Goal: Task Accomplishment & Management: Use online tool/utility

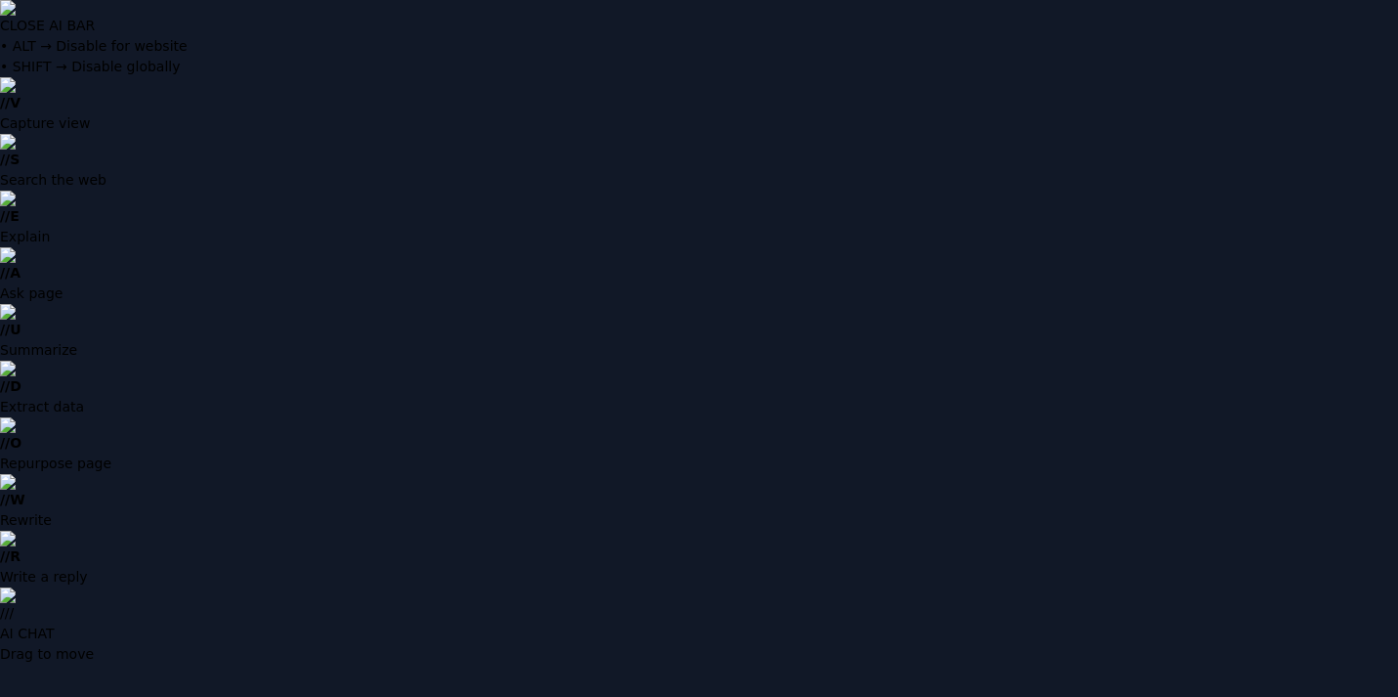
type input "**********"
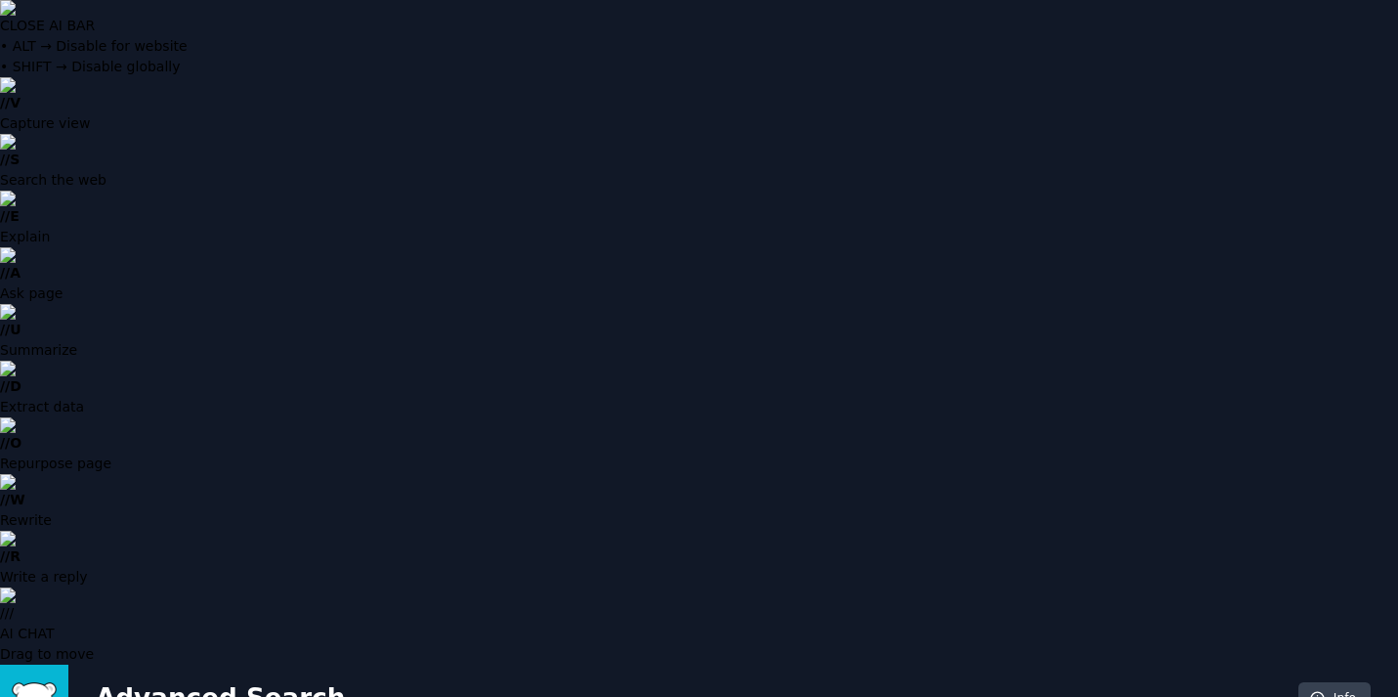
type input "medical tourism [GEOGRAPHIC_DATA]"
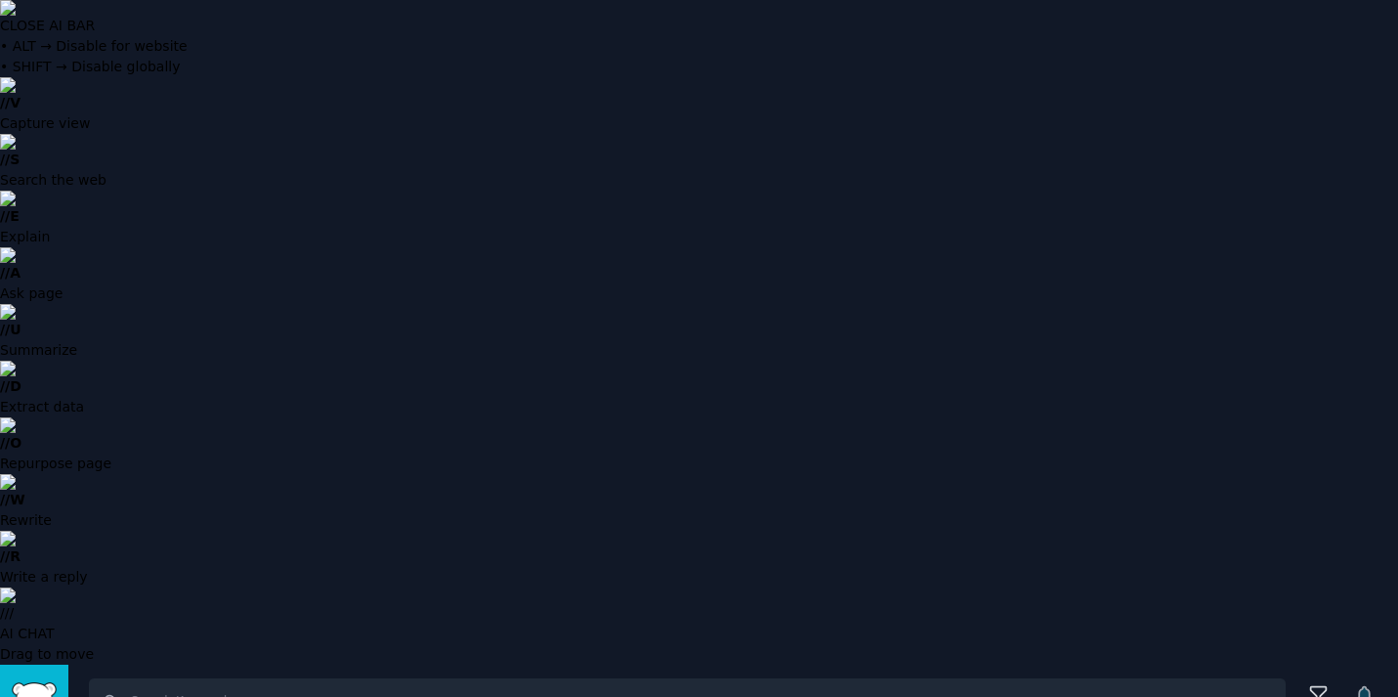
checkbox input "false"
click at [281, 678] on input "Search" at bounding box center [687, 701] width 1197 height 47
type input "medical"
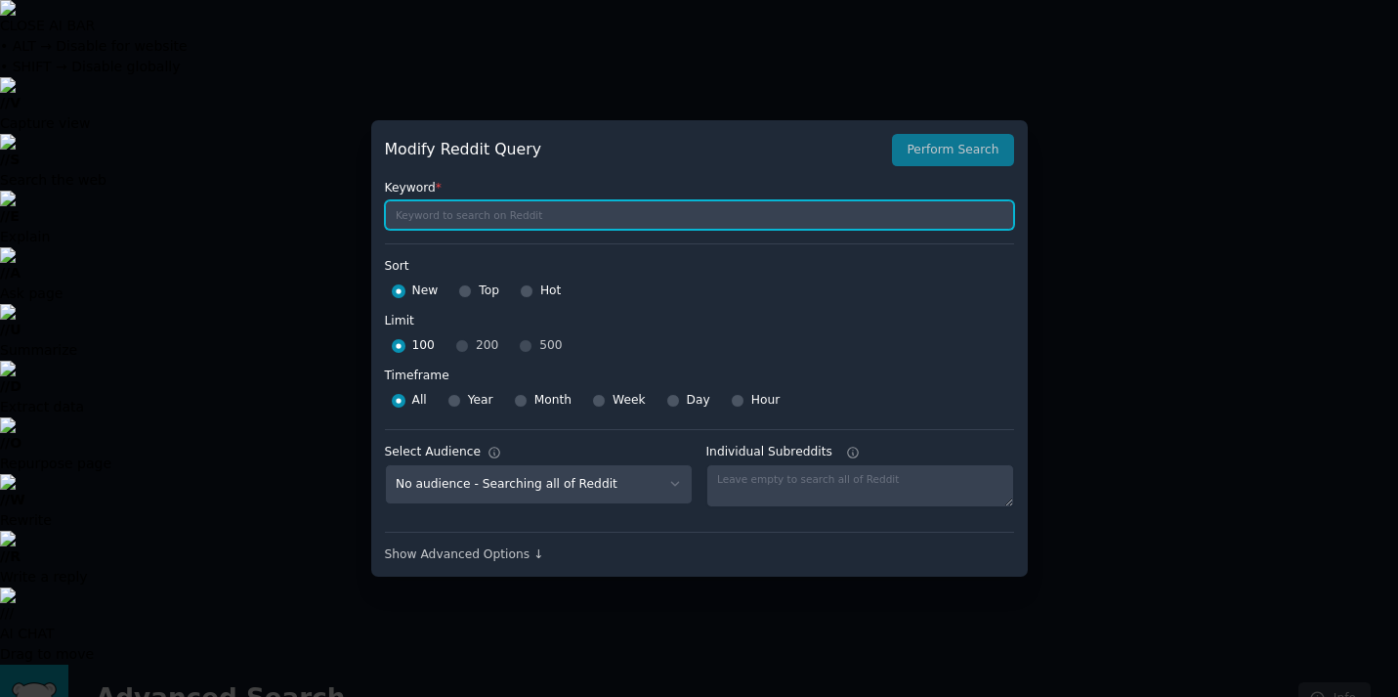
click at [624, 217] on input "text" at bounding box center [699, 214] width 629 height 29
click at [478, 215] on input "medical tourism [GEOGRAPHIC_DATA]" at bounding box center [699, 214] width 629 height 29
type input "medical tourism [GEOGRAPHIC_DATA]"
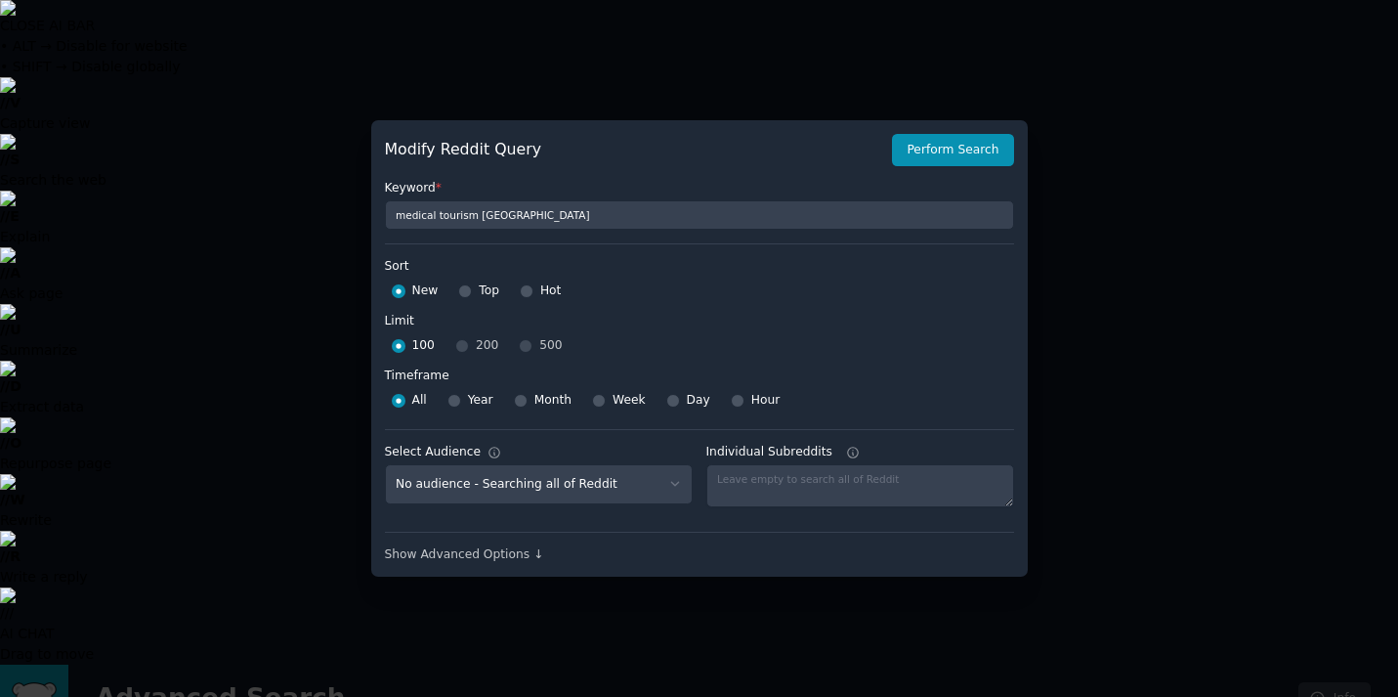
click at [485, 291] on span "Top" at bounding box center [489, 291] width 21 height 18
click at [472, 291] on input "Top" at bounding box center [465, 291] width 14 height 14
radio input "true"
click at [655, 480] on select "No audience - Searching all of Reddit" at bounding box center [539, 484] width 308 height 40
click at [948, 147] on button "Perform Search" at bounding box center [952, 150] width 121 height 33
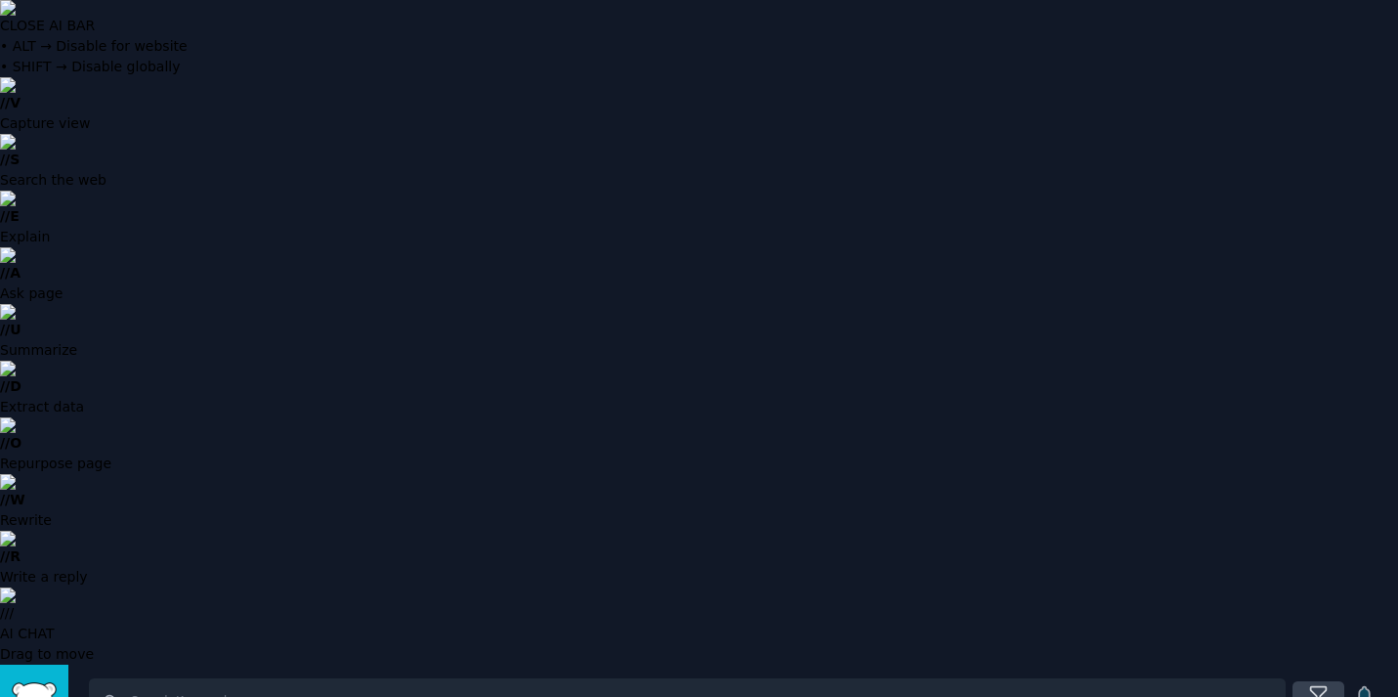
click at [1313, 684] on icon at bounding box center [1319, 694] width 21 height 21
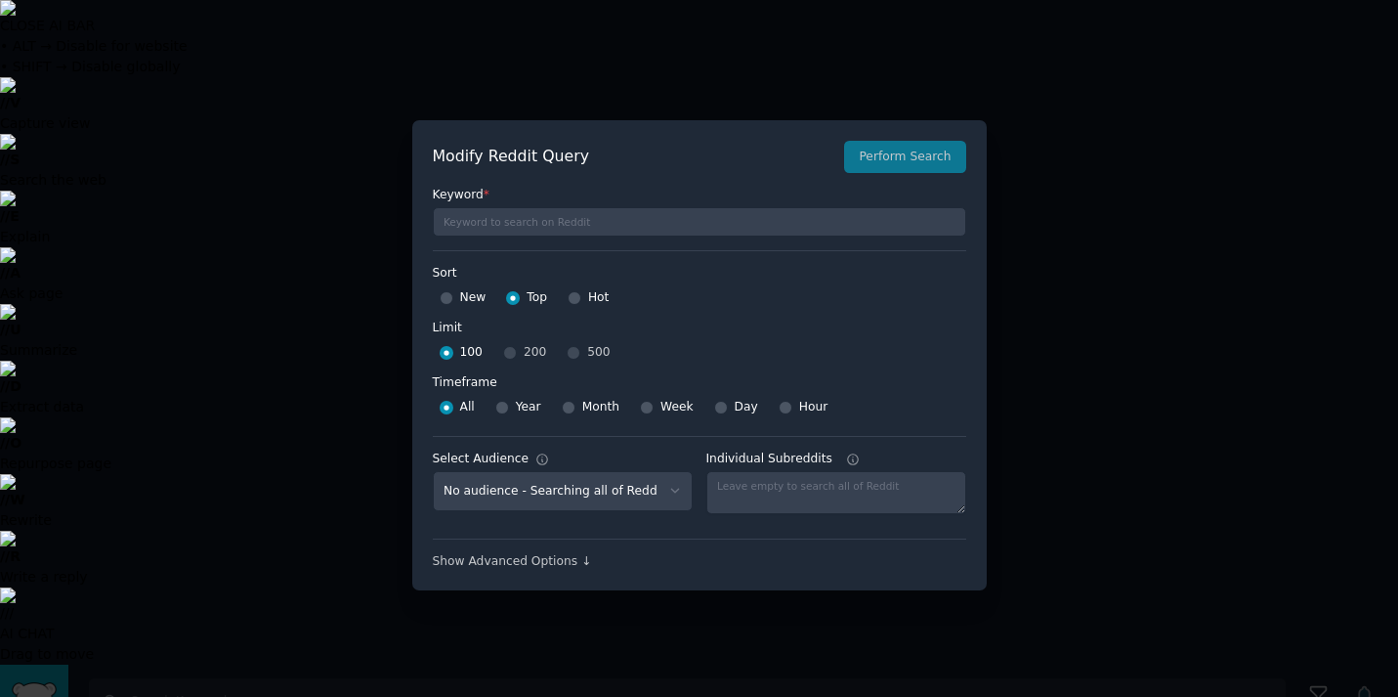
click at [909, 154] on div "Modify Reddit Query Perform Search" at bounding box center [700, 157] width 534 height 33
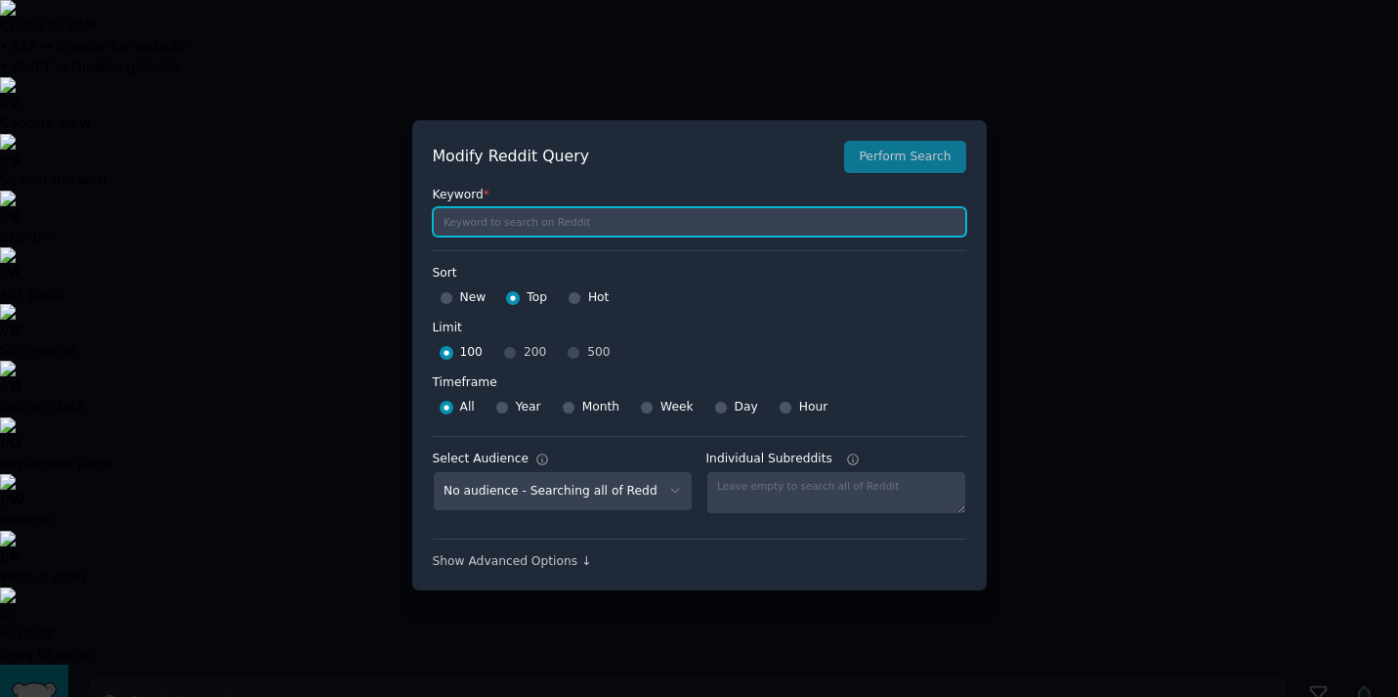
click at [758, 212] on input "text" at bounding box center [700, 221] width 534 height 29
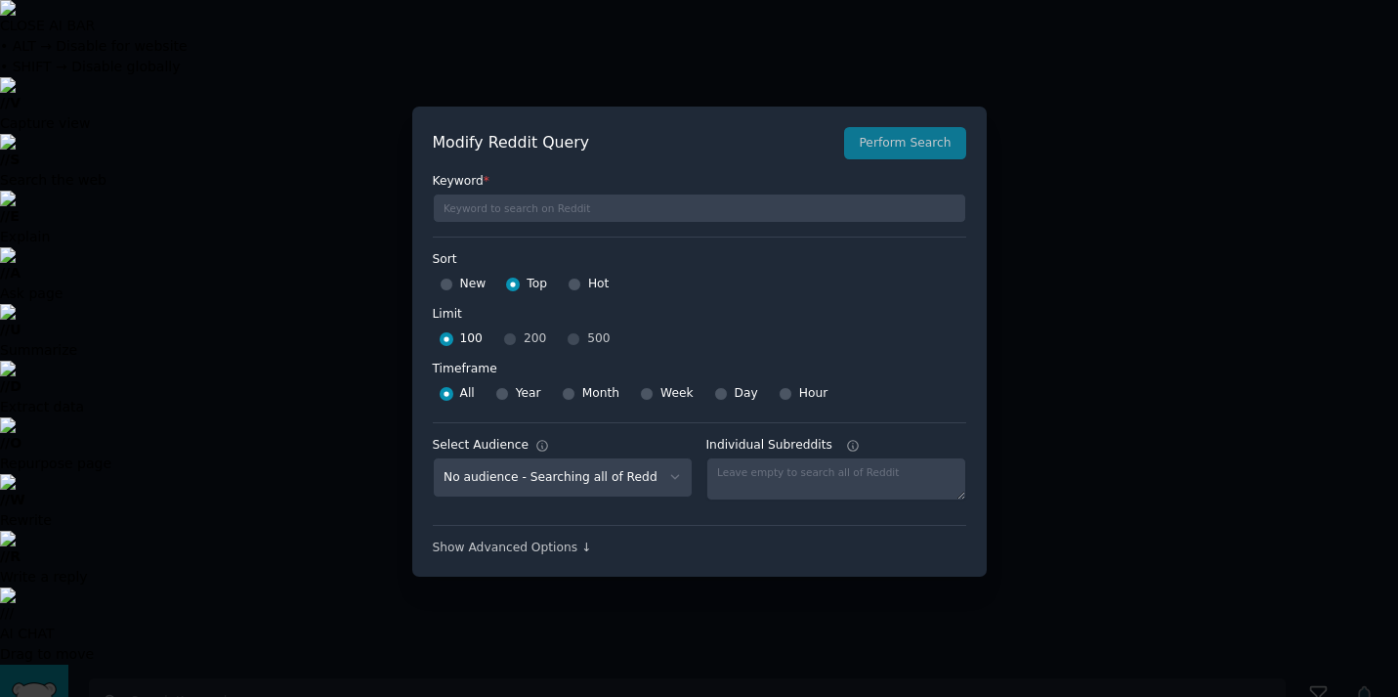
click at [303, 201] on div at bounding box center [699, 348] width 1398 height 697
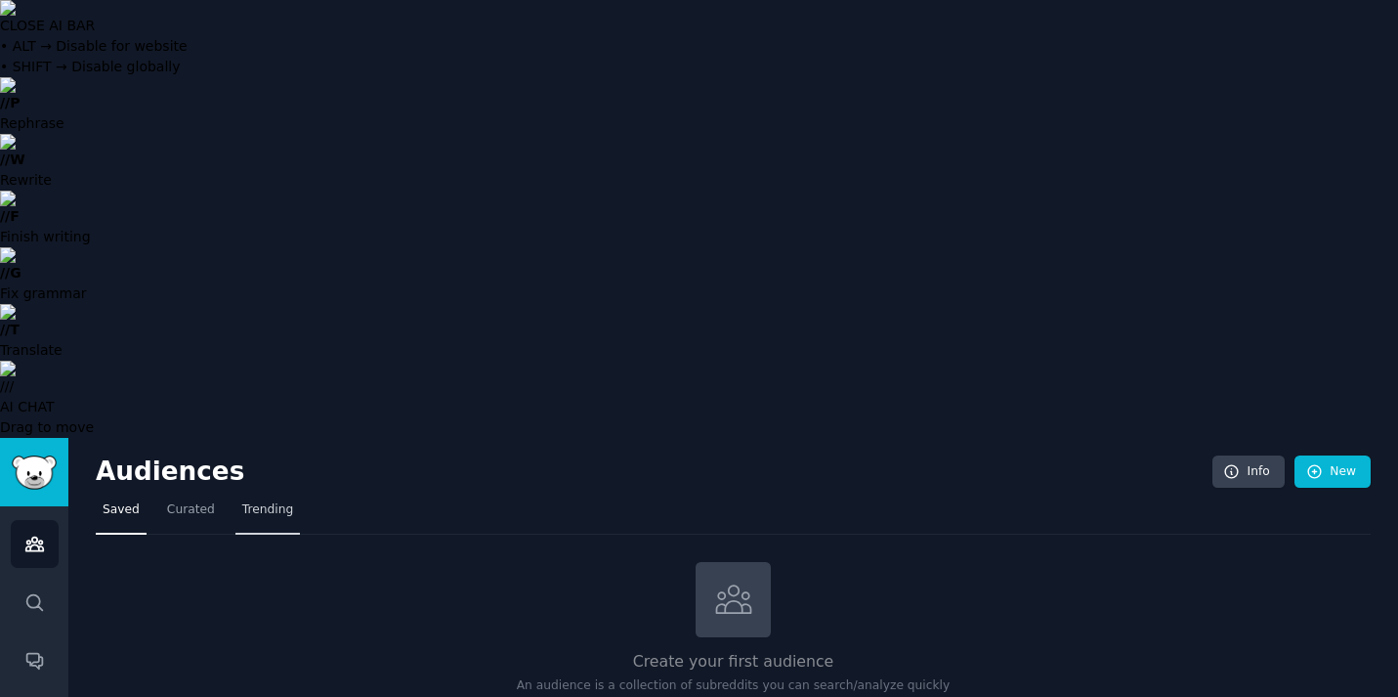
click at [254, 495] on link "Trending" at bounding box center [268, 515] width 65 height 40
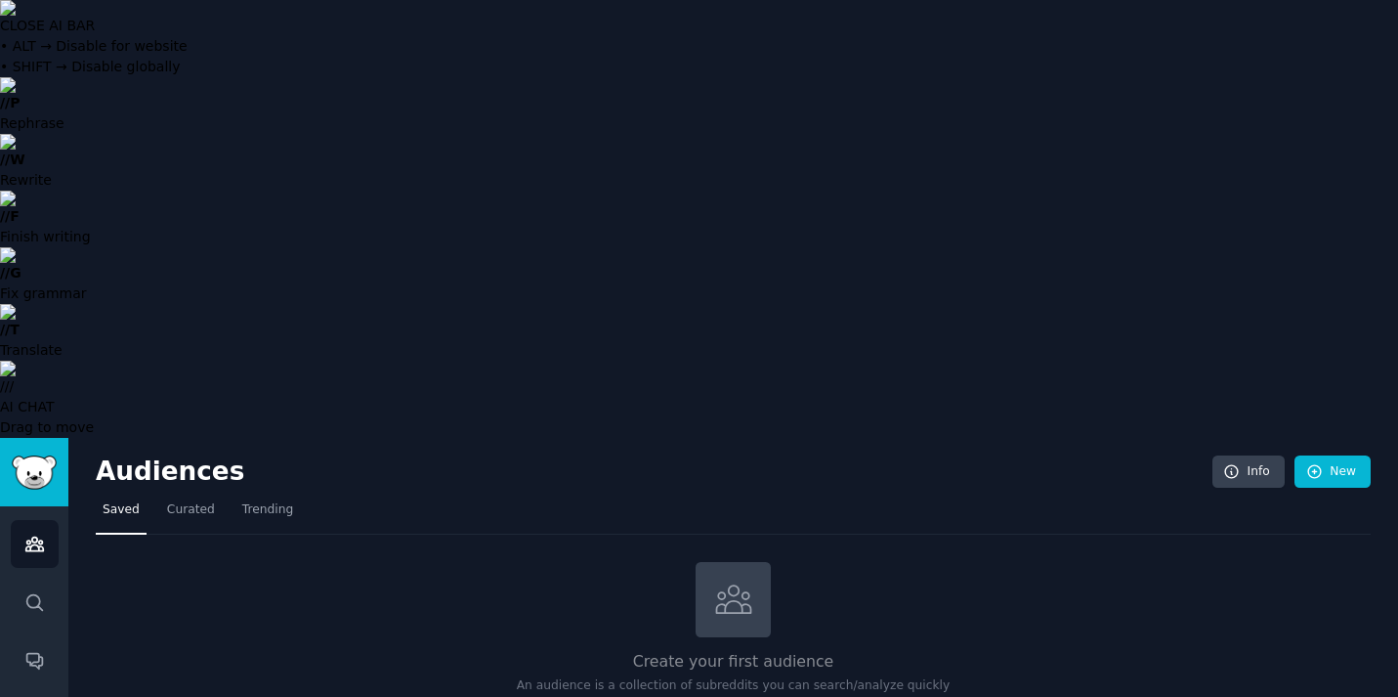
type input "hwbazaar"
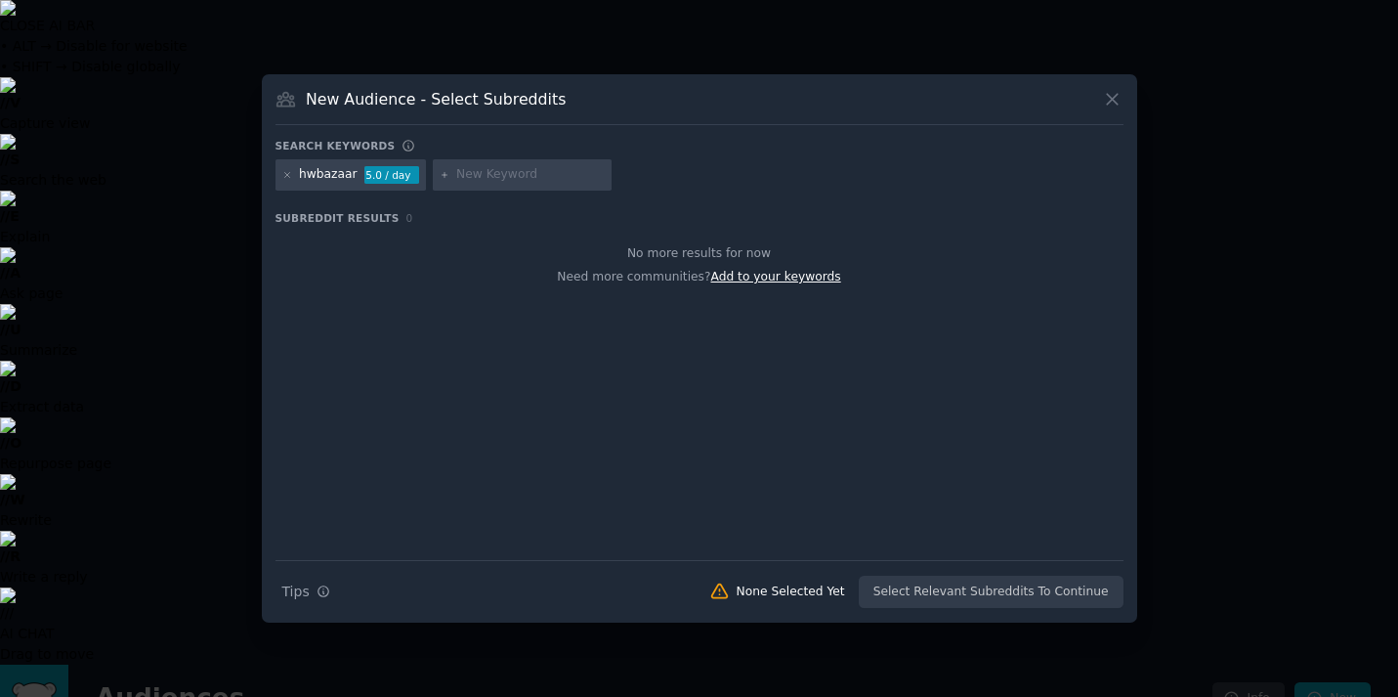
click at [737, 278] on span "Add to your keywords" at bounding box center [776, 277] width 130 height 14
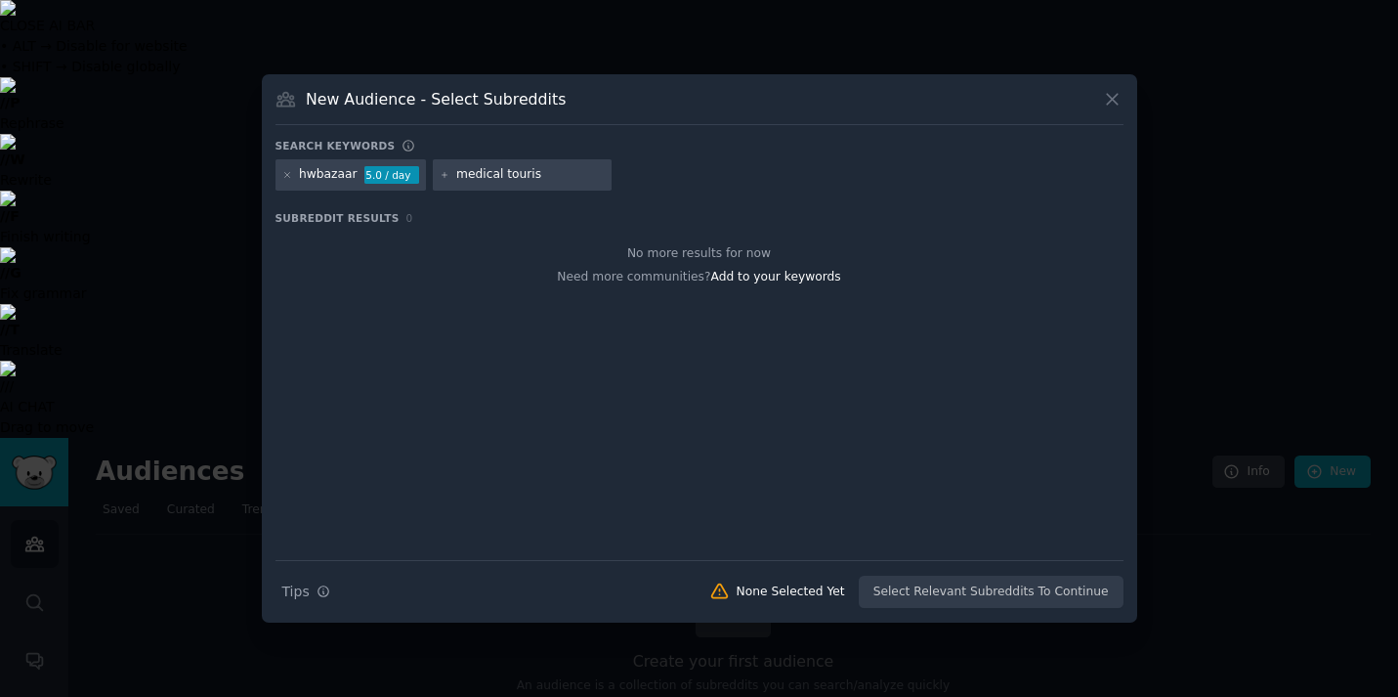
type input "medical tourism"
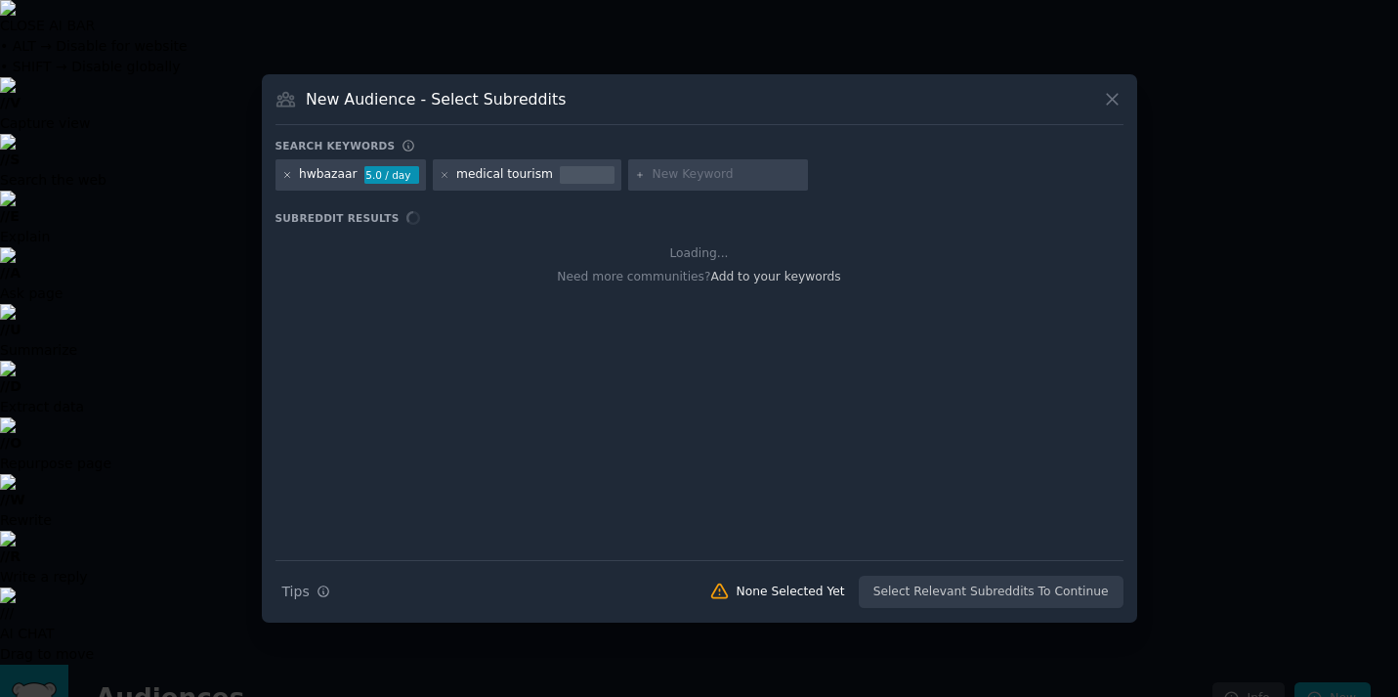
click at [290, 176] on icon at bounding box center [287, 175] width 11 height 11
click at [440, 175] on icon at bounding box center [445, 175] width 11 height 11
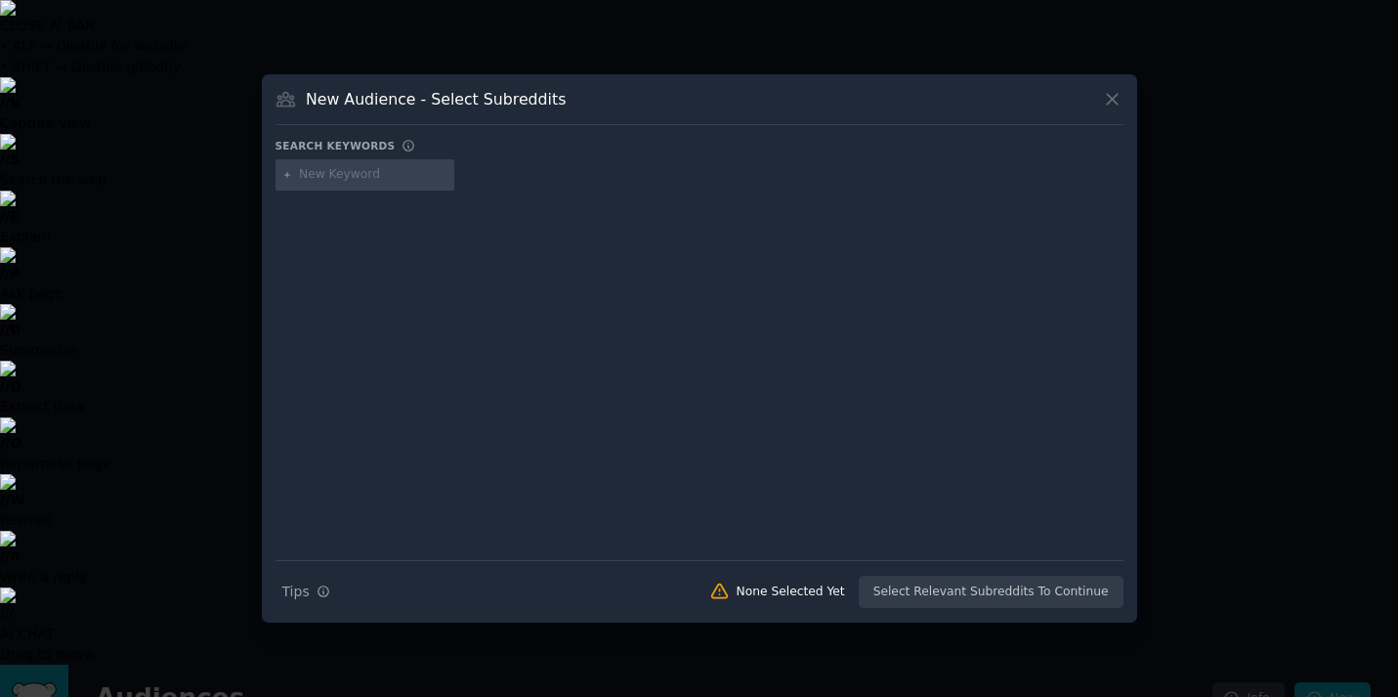
click at [337, 175] on input "text" at bounding box center [373, 175] width 149 height 18
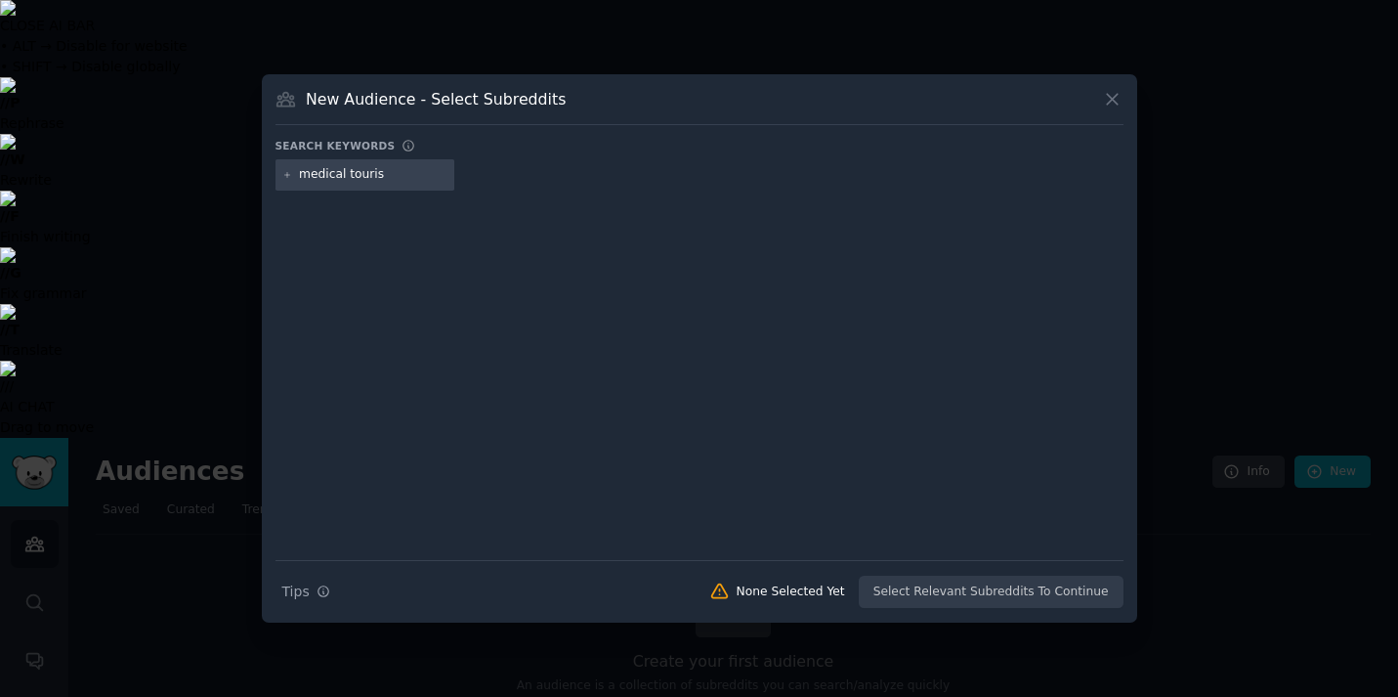
type input "medical tourism"
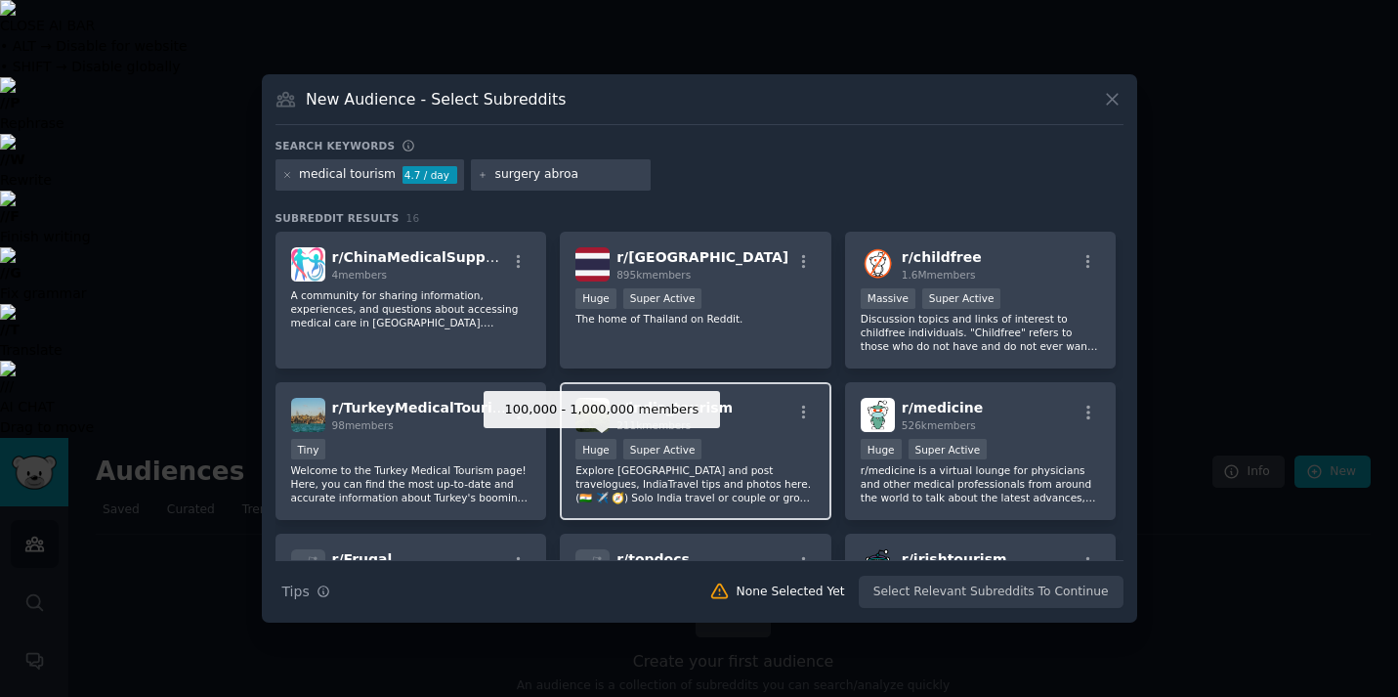
type input "surgery abroad"
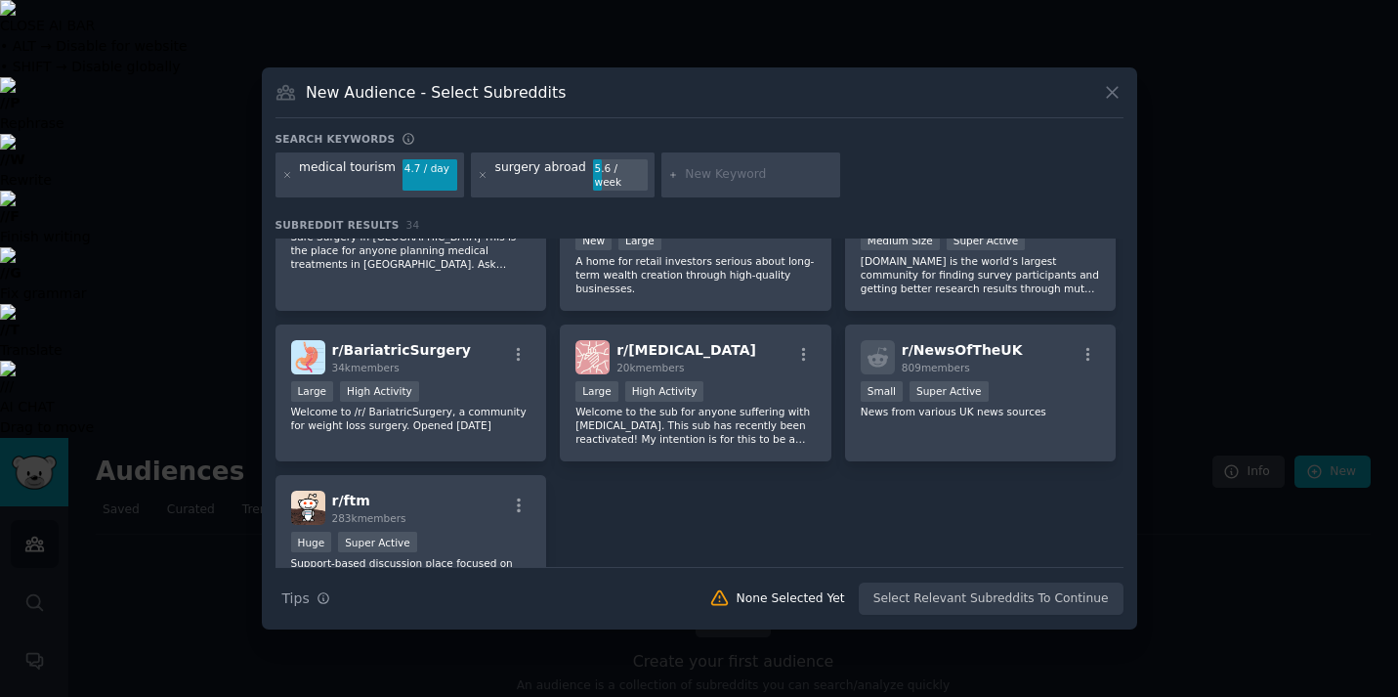
scroll to position [1429, 0]
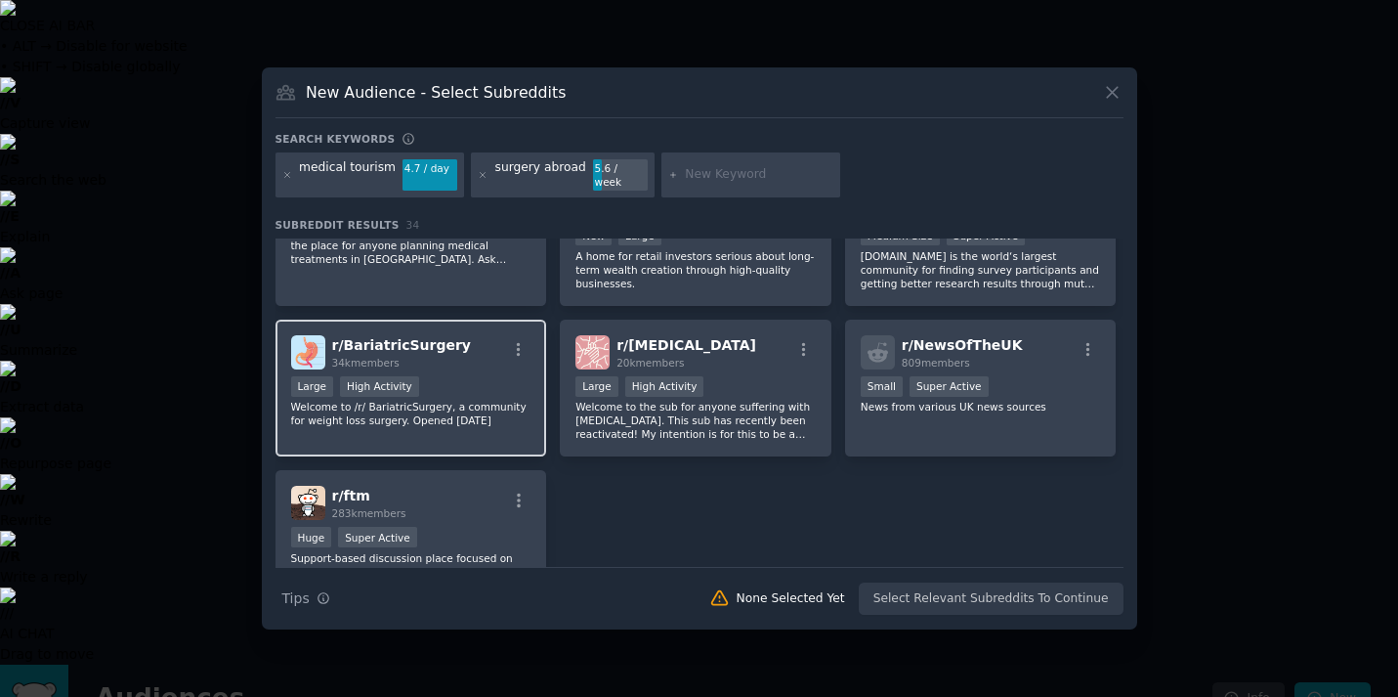
click at [320, 400] on p "Welcome to /r/ BariatricSurgery, a community for weight loss surgery. Opened [D…" at bounding box center [411, 413] width 240 height 27
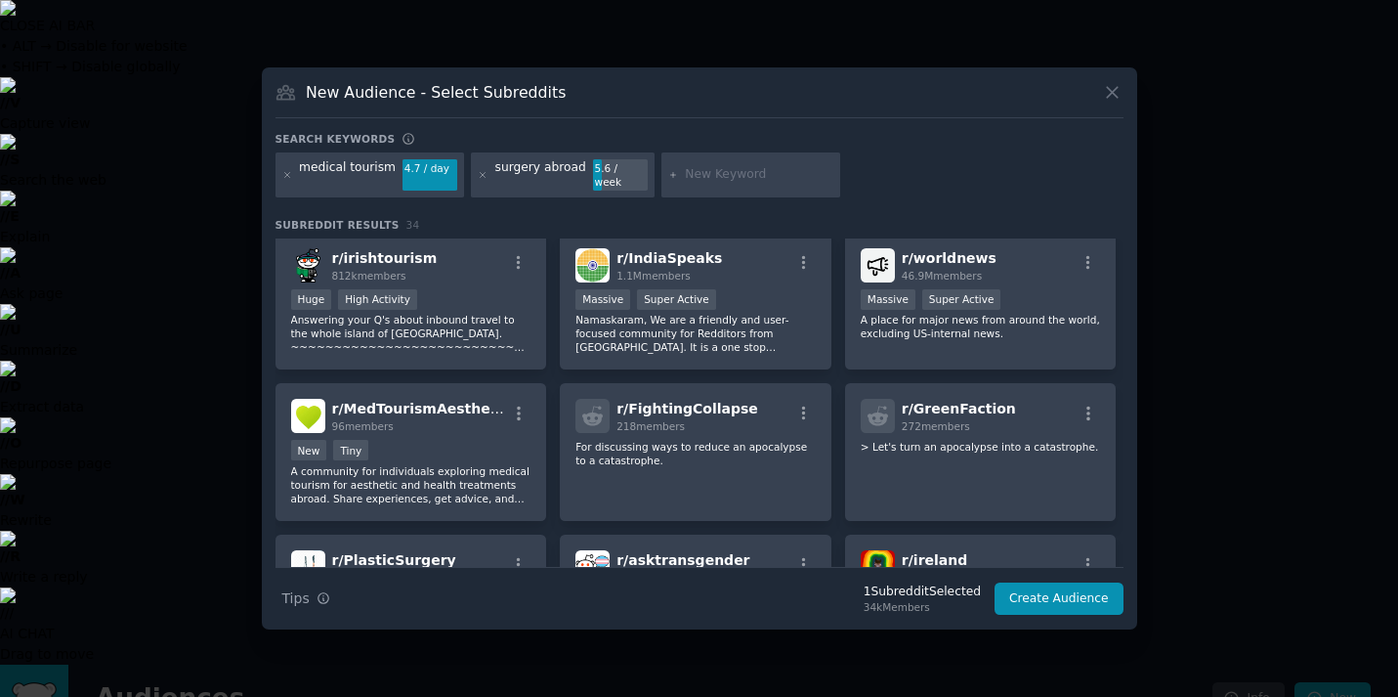
scroll to position [605, 0]
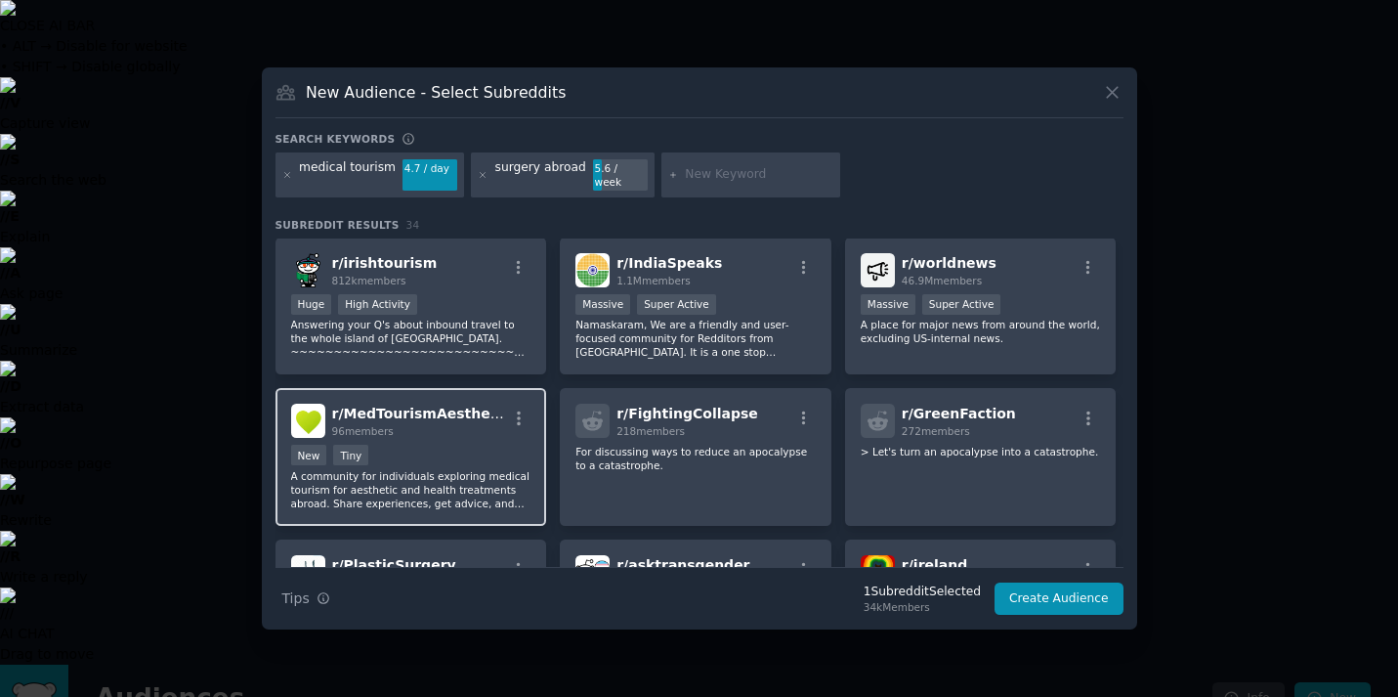
click at [428, 435] on div "r/ MedTourismAesthetic 96 members New Tiny A community for individuals explorin…" at bounding box center [412, 457] width 272 height 138
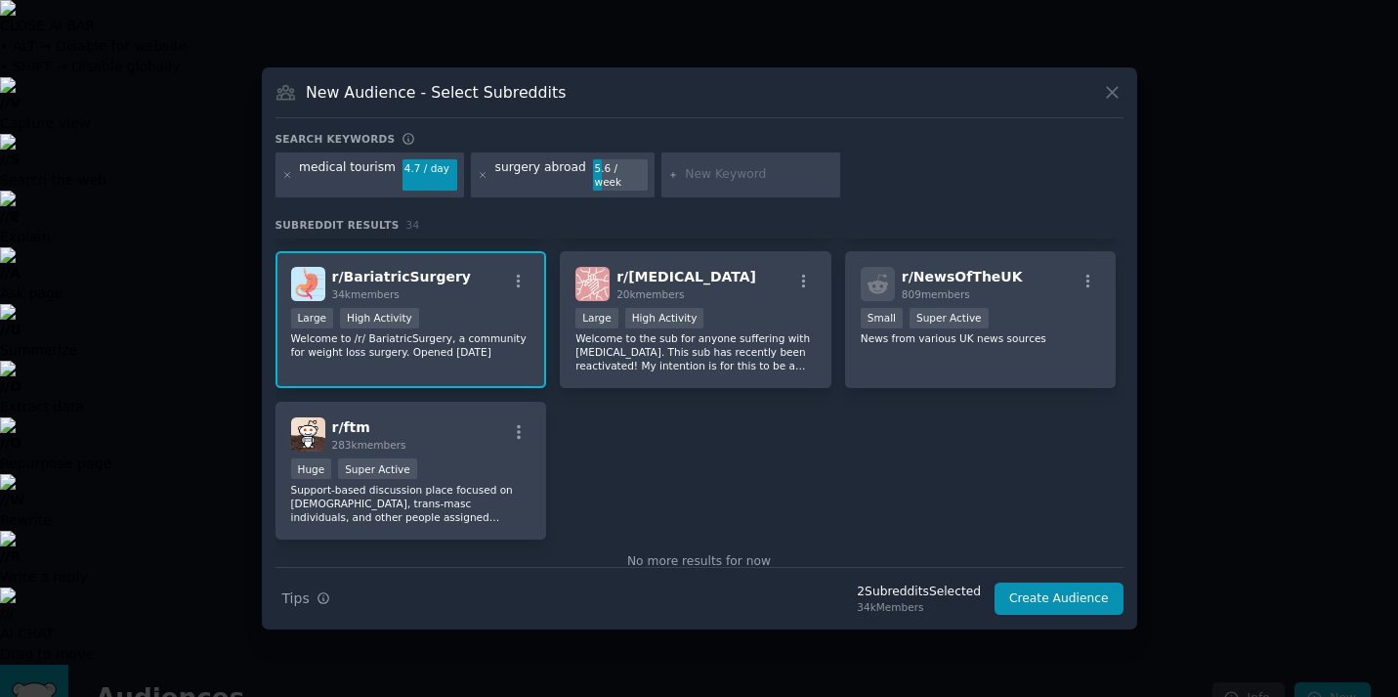
scroll to position [1501, 0]
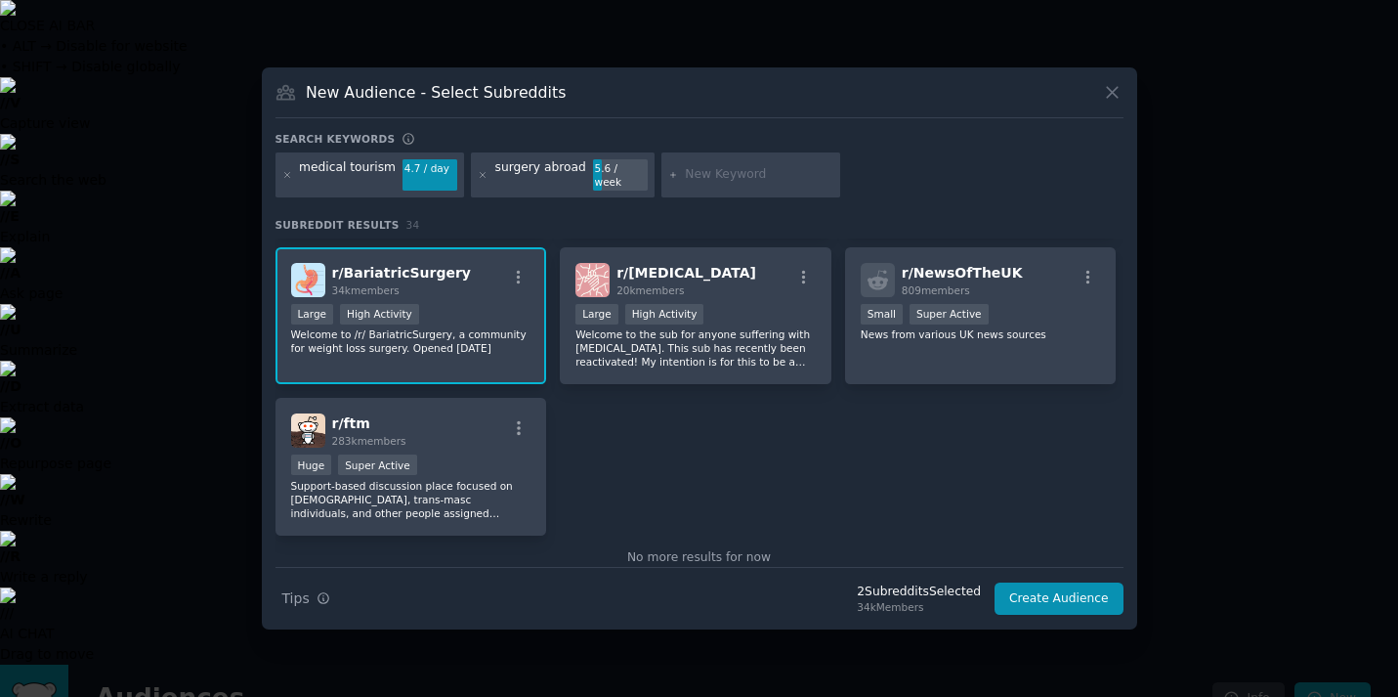
click at [387, 327] on p "Welcome to /r/ BariatricSurgery, a community for weight loss surgery. Opened [D…" at bounding box center [411, 340] width 240 height 27
click at [416, 305] on div ">= 80th percentile for submissions / day Large High Activity" at bounding box center [411, 316] width 240 height 24
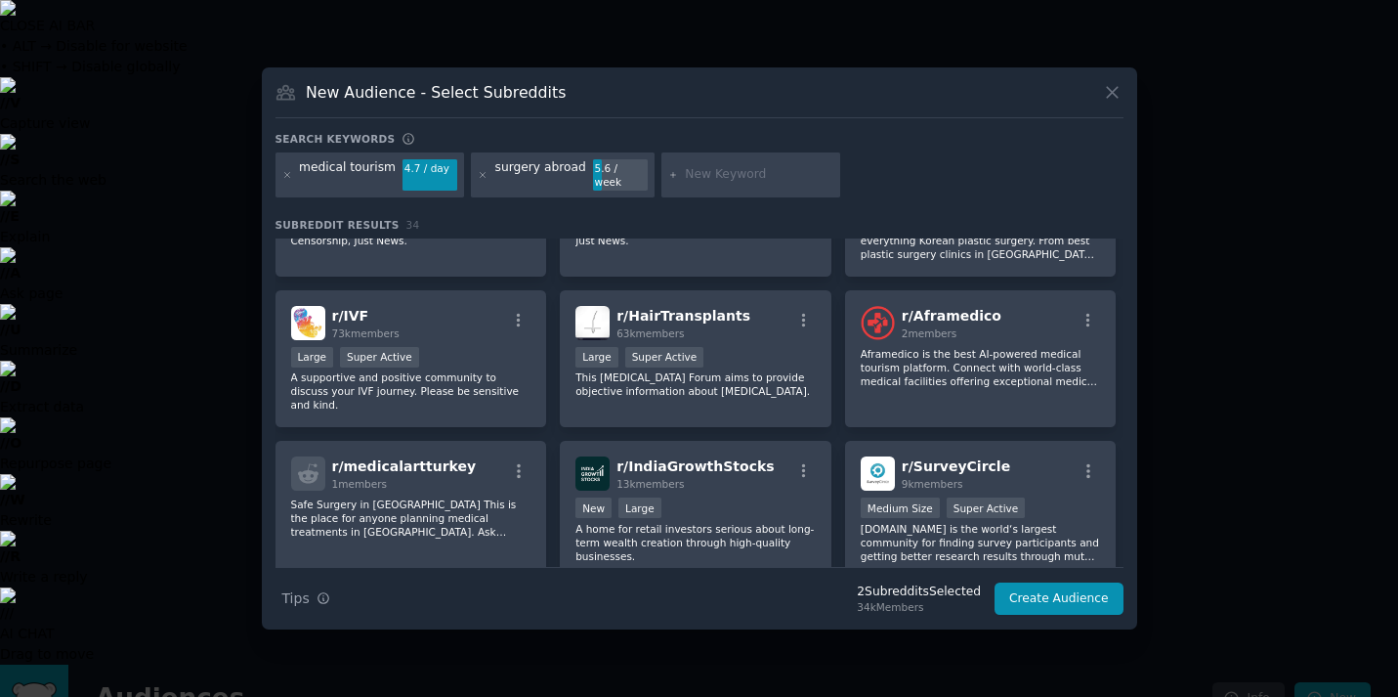
scroll to position [1155, 0]
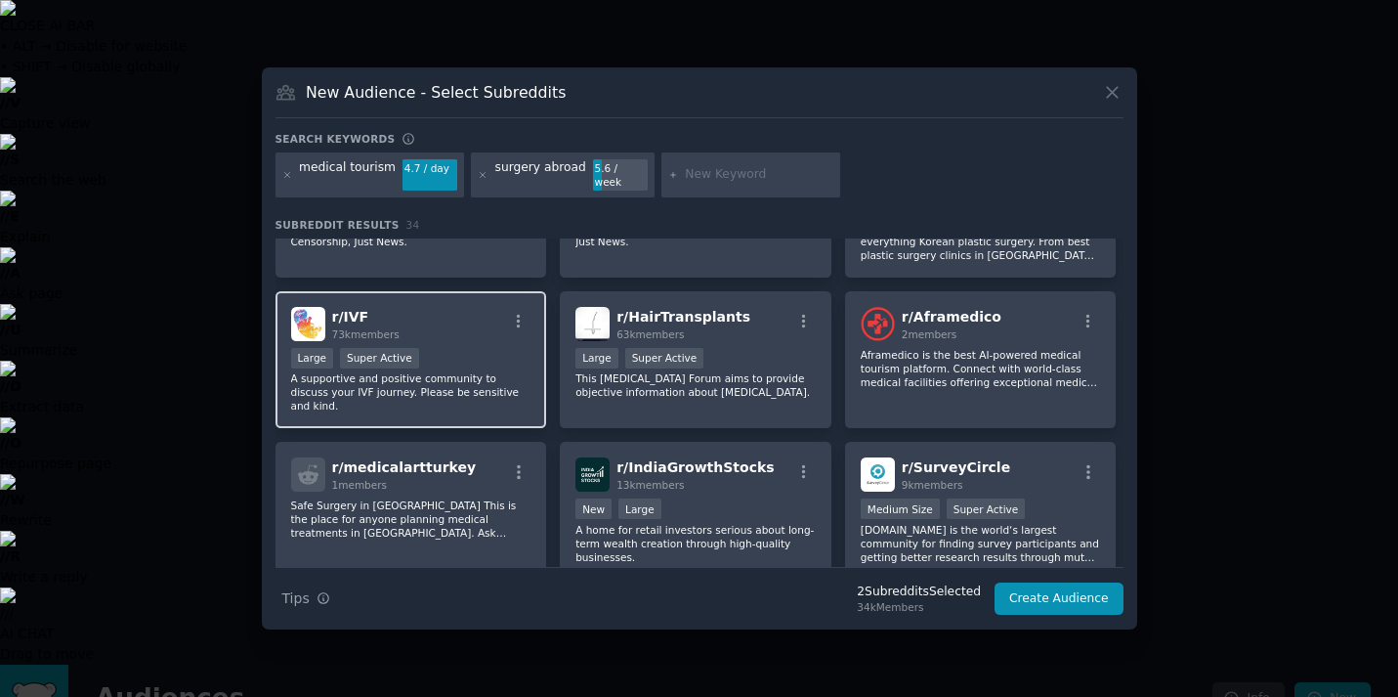
click at [334, 394] on div "r/ IVF 73k members >= 95th percentile for submissions / day Large Super Active …" at bounding box center [412, 360] width 272 height 138
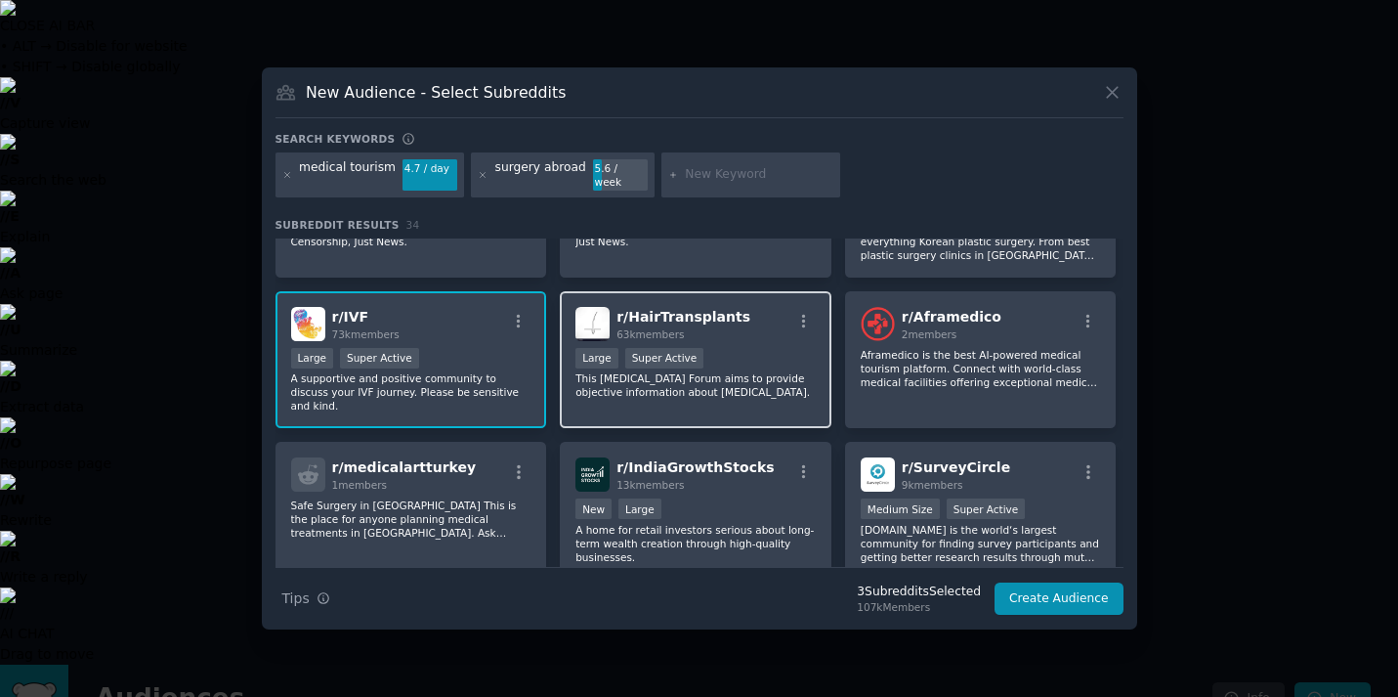
click at [613, 376] on p "This [MEDICAL_DATA] Forum aims to provide objective information about [MEDICAL_…" at bounding box center [696, 384] width 240 height 27
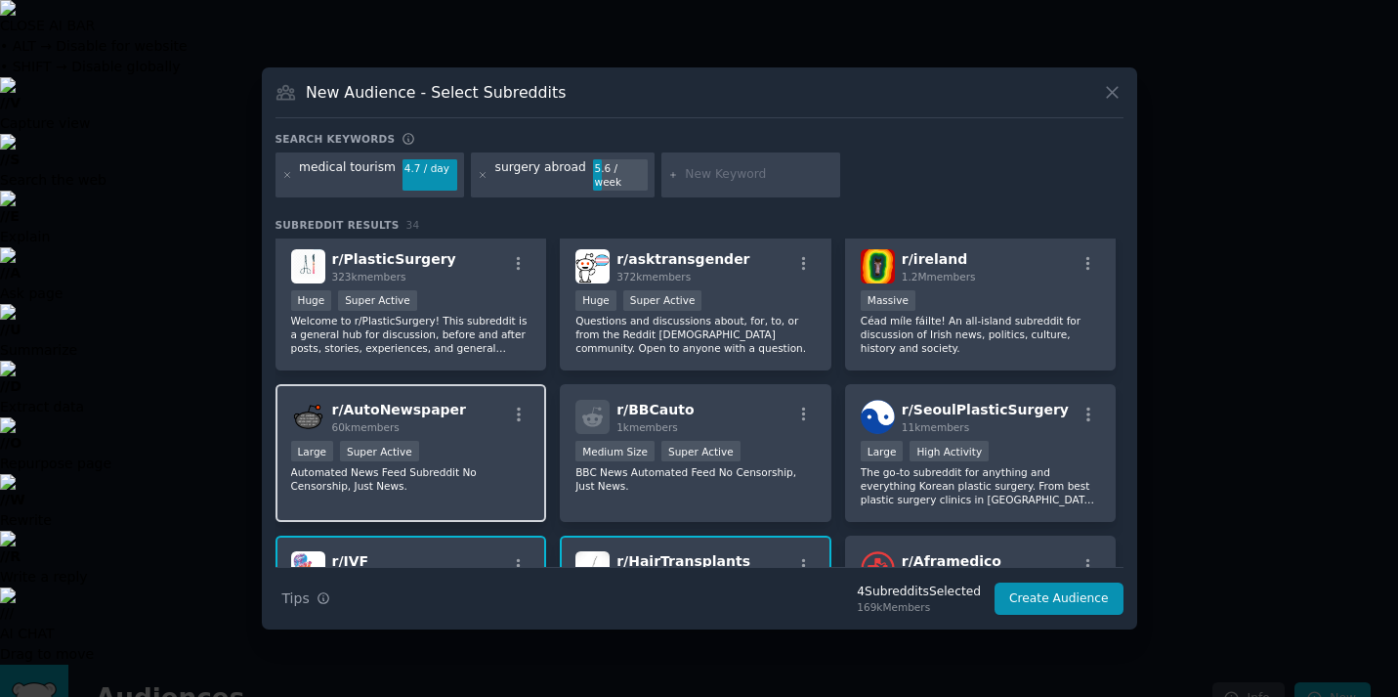
scroll to position [919, 0]
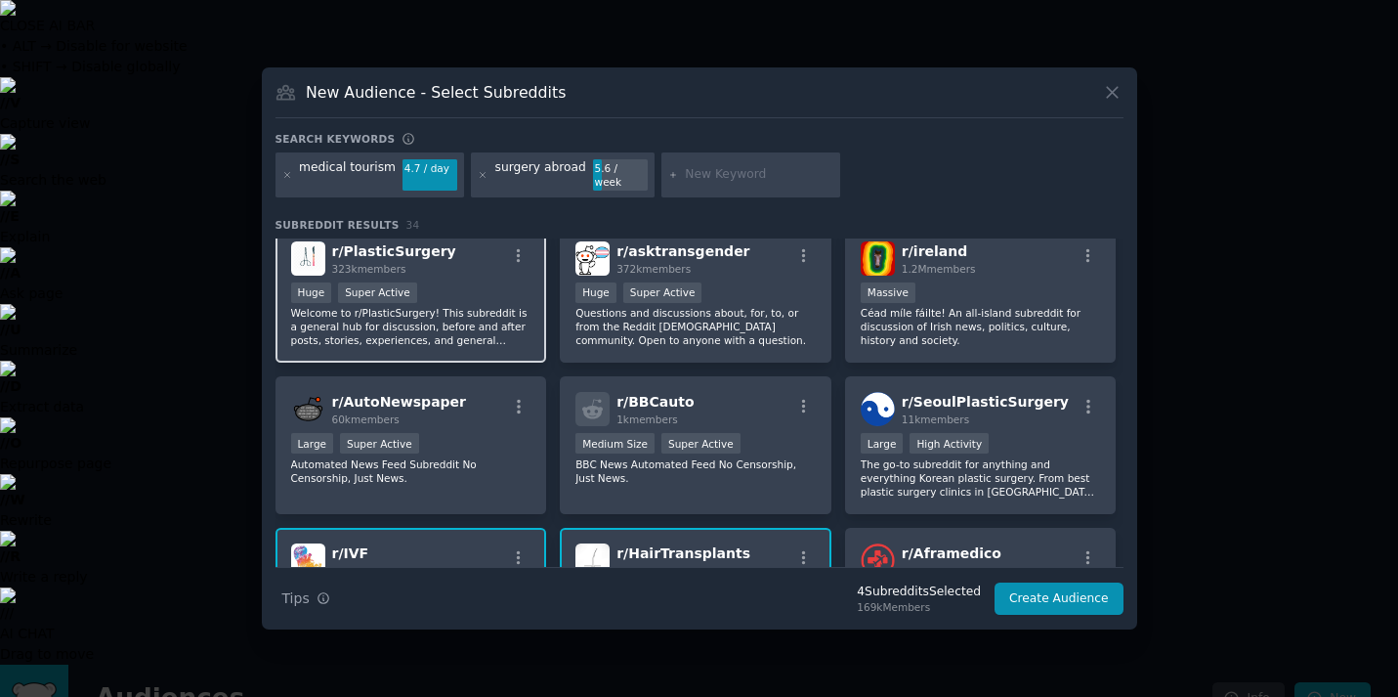
click at [379, 336] on p "Welcome to r/PlasticSurgery! This subreddit is a general hub for discussion, be…" at bounding box center [411, 326] width 240 height 41
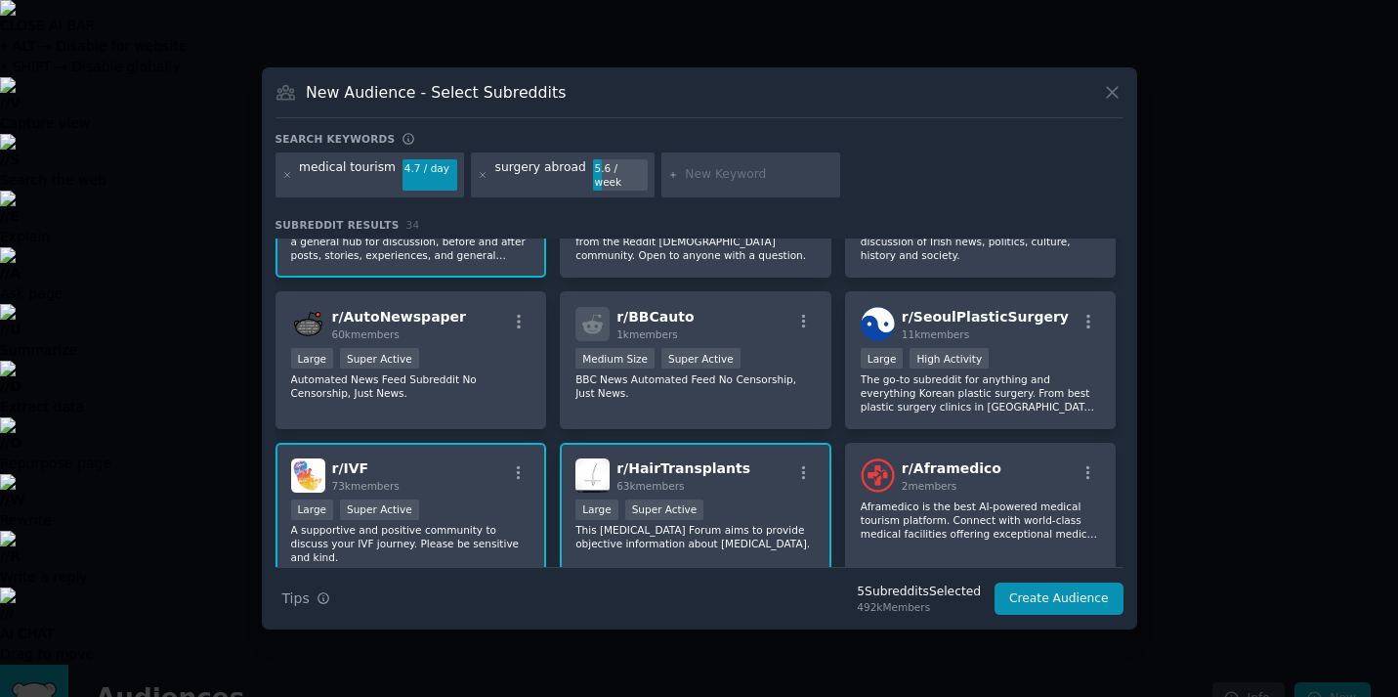
scroll to position [1011, 0]
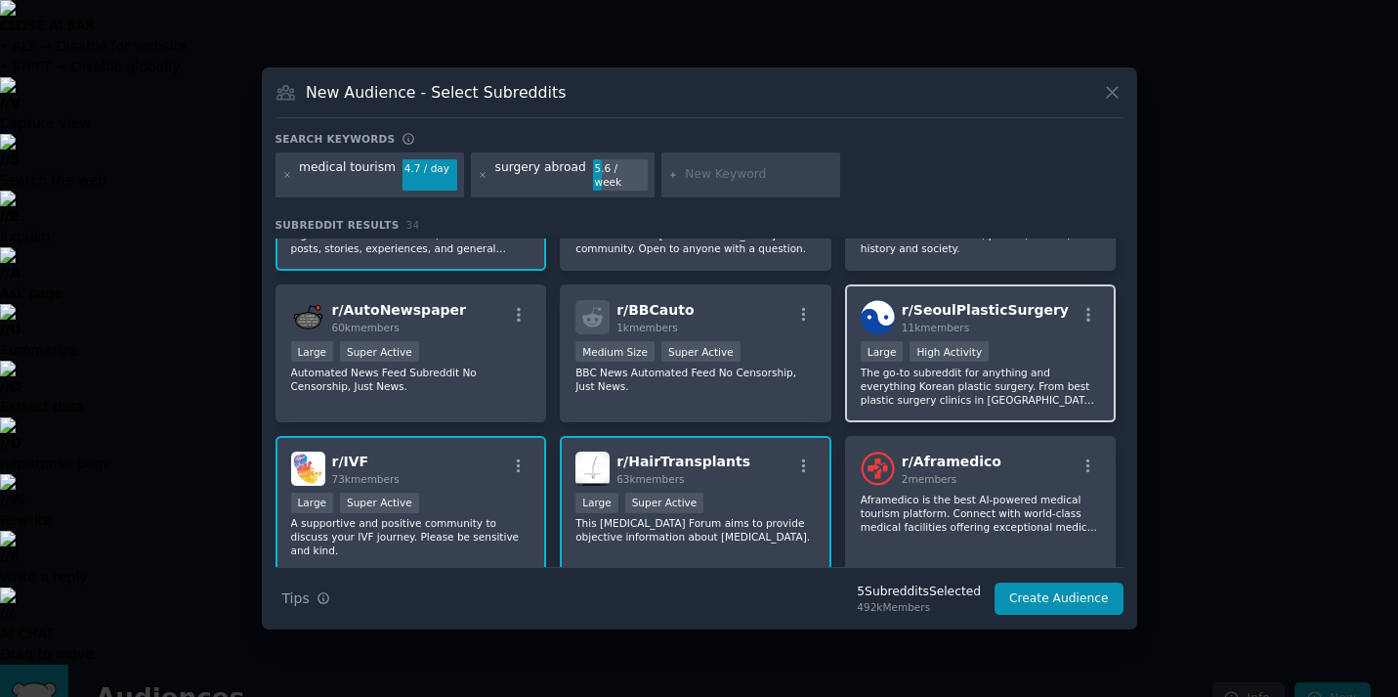
click at [874, 386] on p "The go-to subreddit for anything and everything Korean plastic surgery. From be…" at bounding box center [981, 386] width 240 height 41
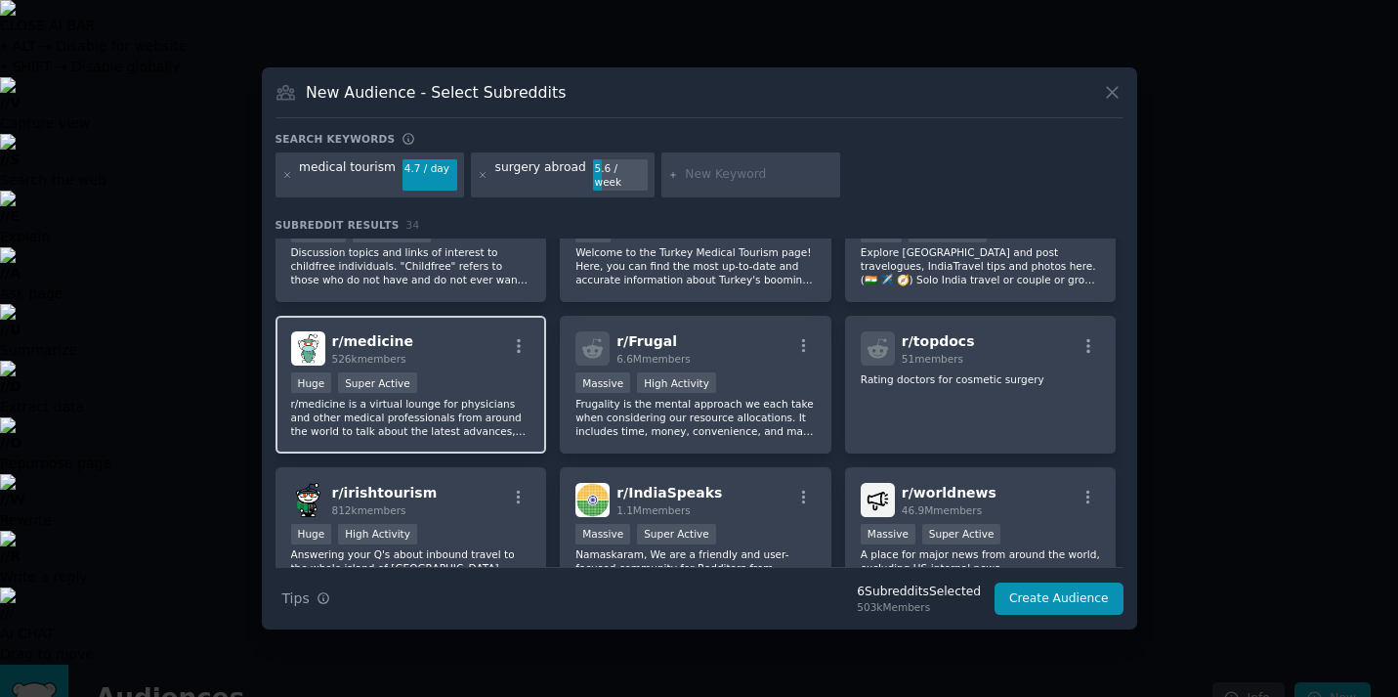
scroll to position [367, 0]
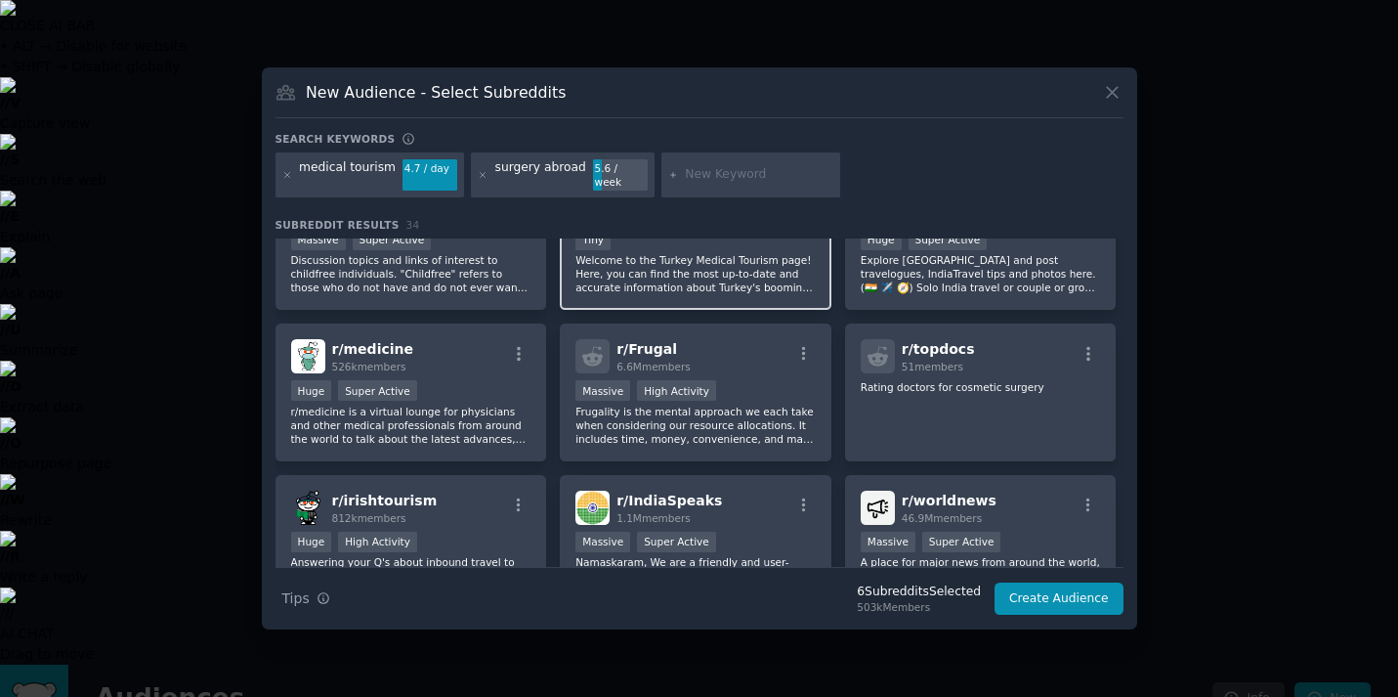
click at [584, 282] on p "Welcome to the Turkey Medical Tourism page! Here, you can find the most up-to-d…" at bounding box center [696, 273] width 240 height 41
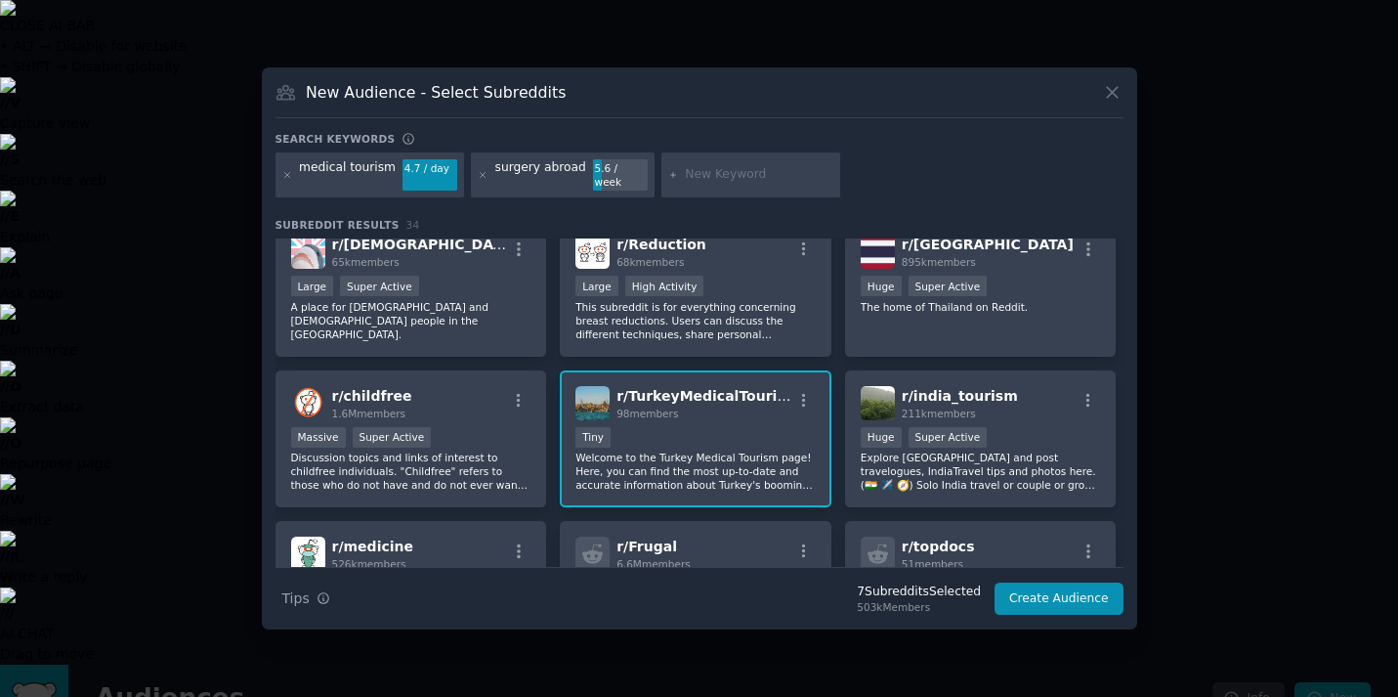
scroll to position [169, 0]
click at [359, 315] on p "A place for [DEMOGRAPHIC_DATA] and [DEMOGRAPHIC_DATA] people in the [GEOGRAPHIC…" at bounding box center [411, 321] width 240 height 41
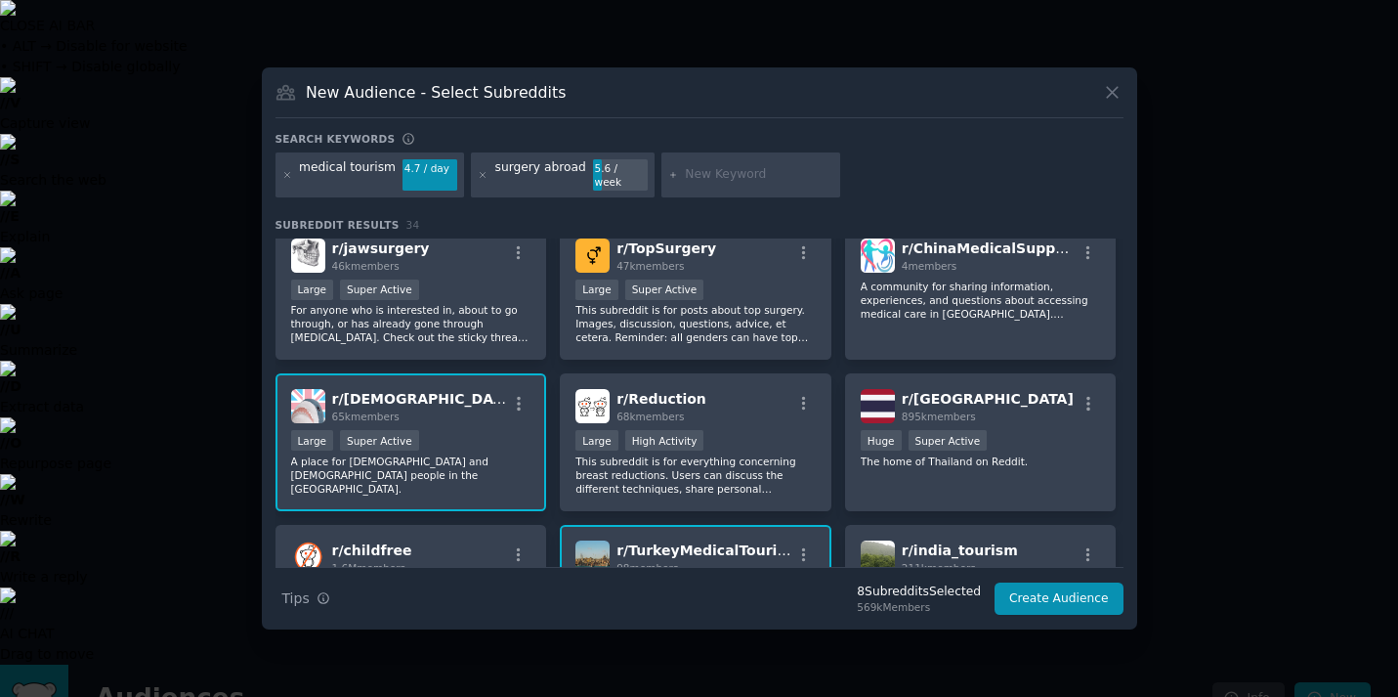
scroll to position [12, 0]
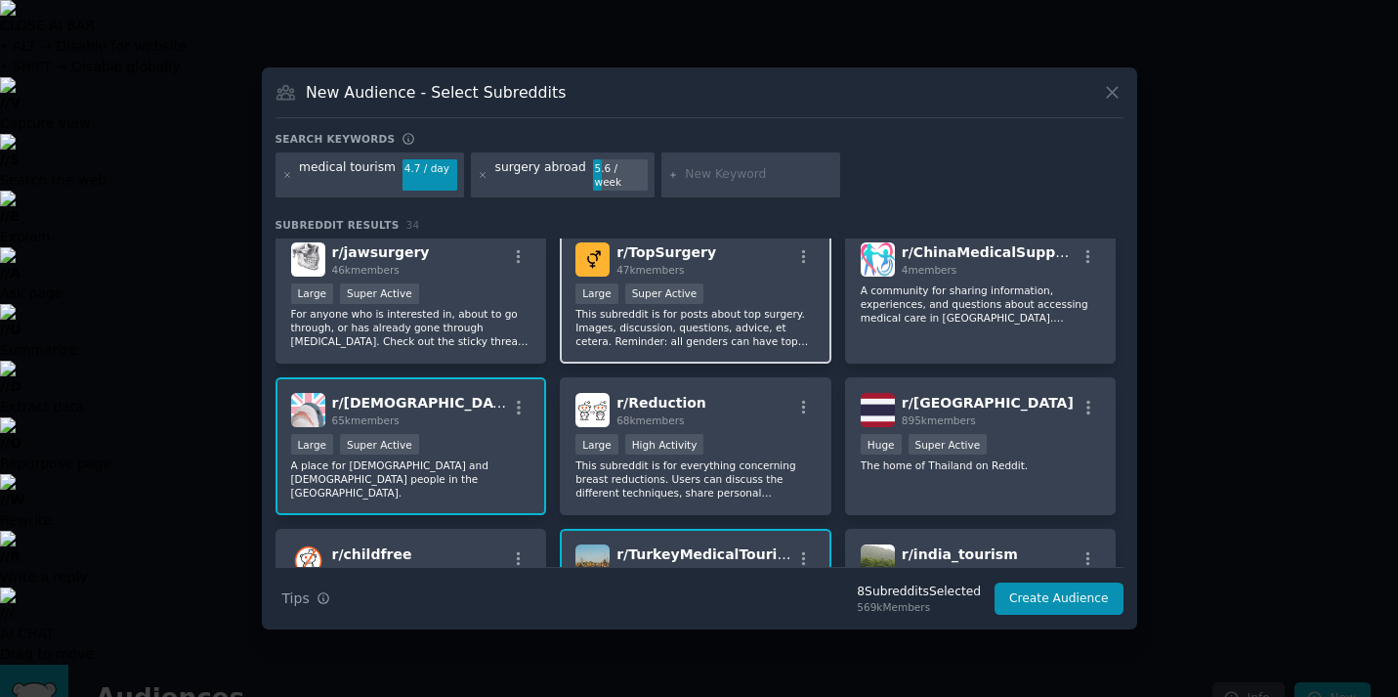
click at [581, 320] on p "This subreddit is for posts about top surgery. Images, discussion, questions, a…" at bounding box center [696, 327] width 240 height 41
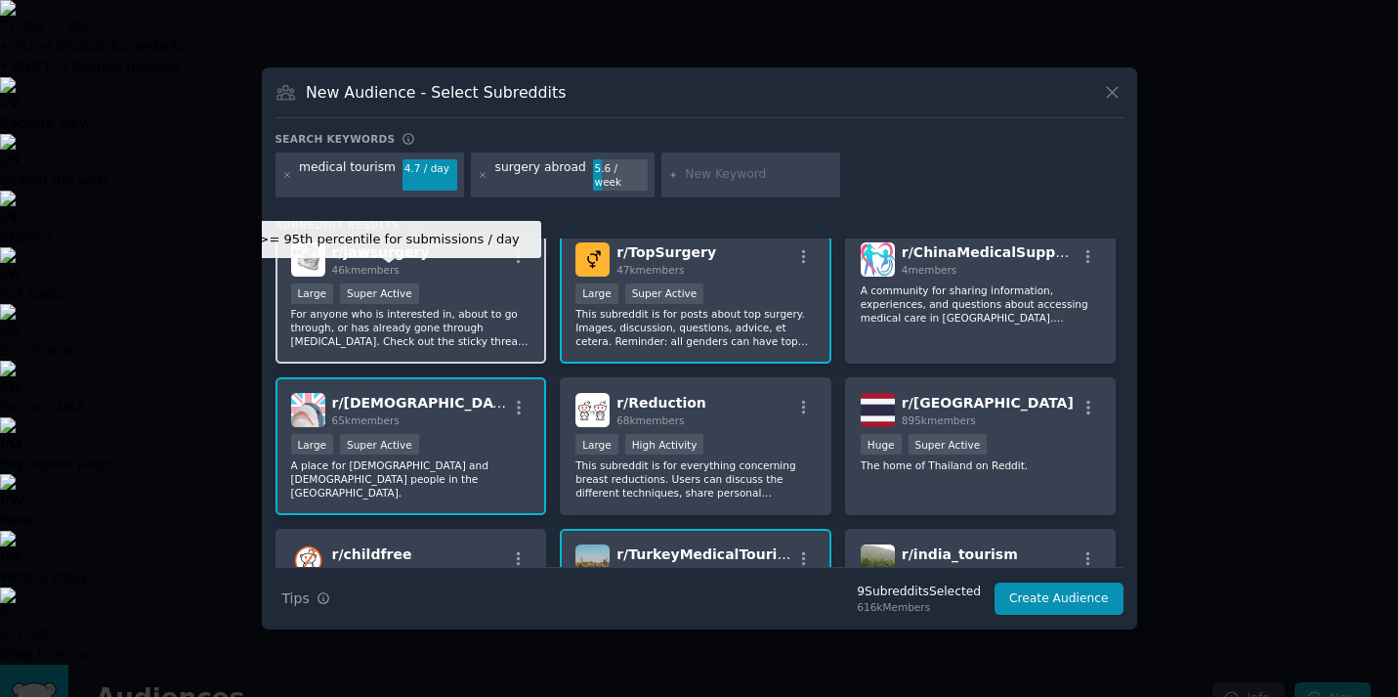
scroll to position [0, 0]
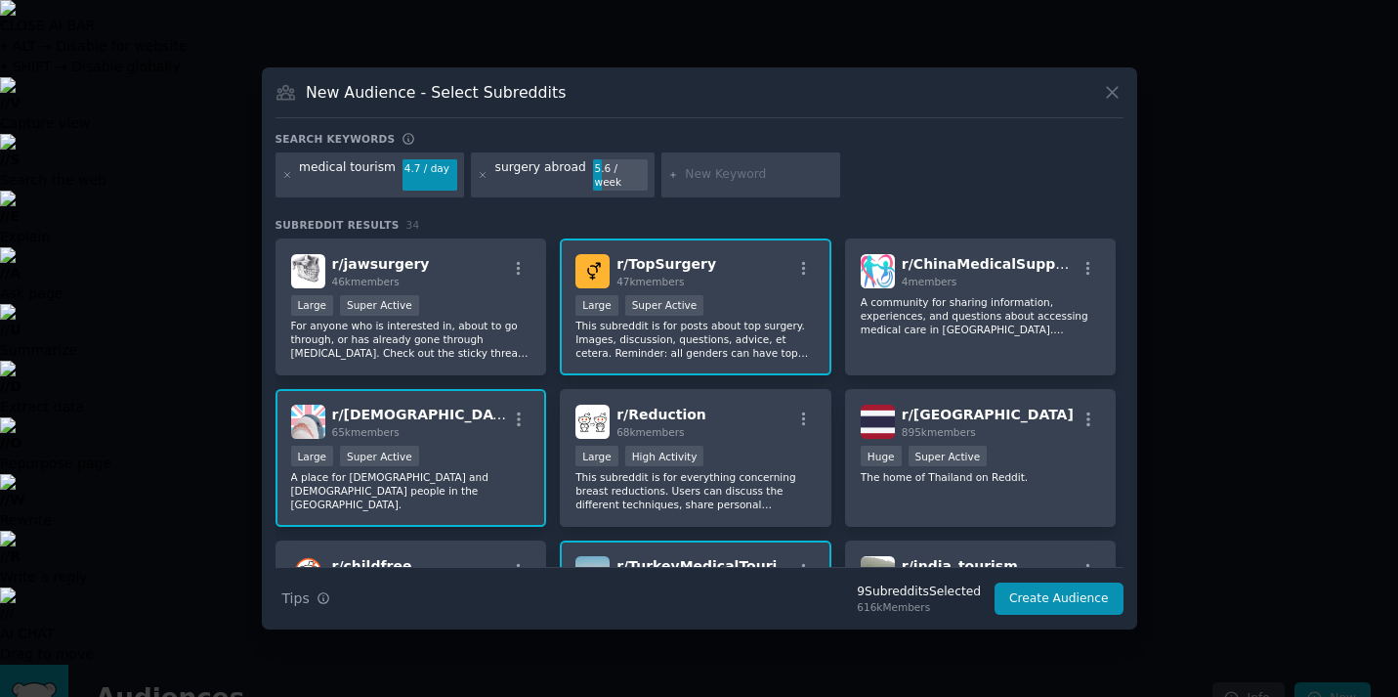
click at [692, 171] on input "text" at bounding box center [759, 175] width 149 height 18
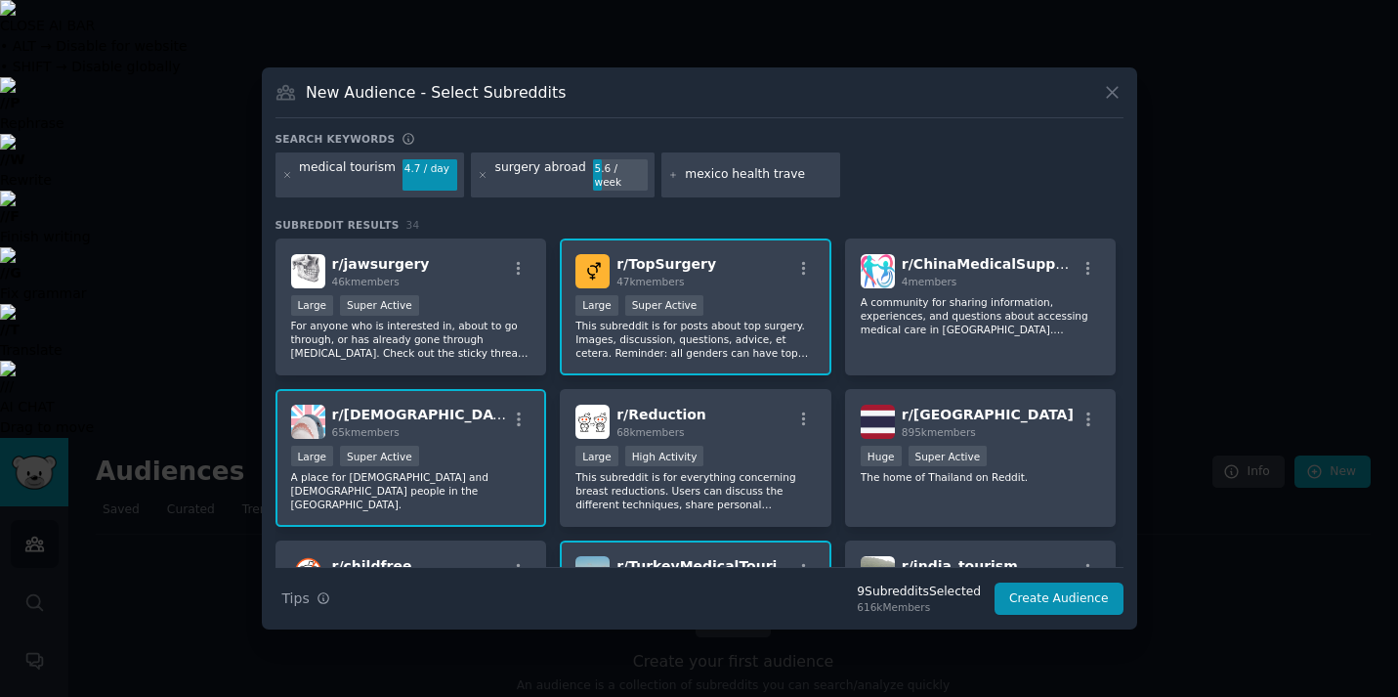
type input "mexico health travel"
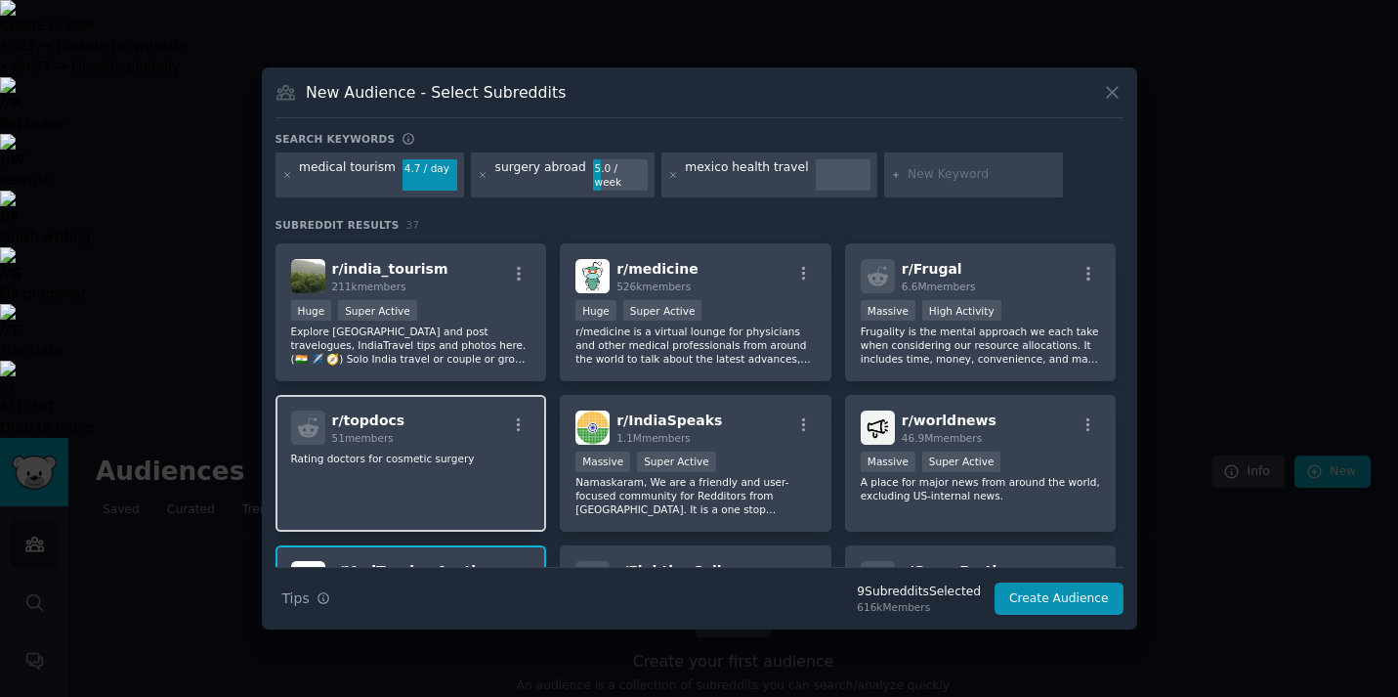
scroll to position [438, 0]
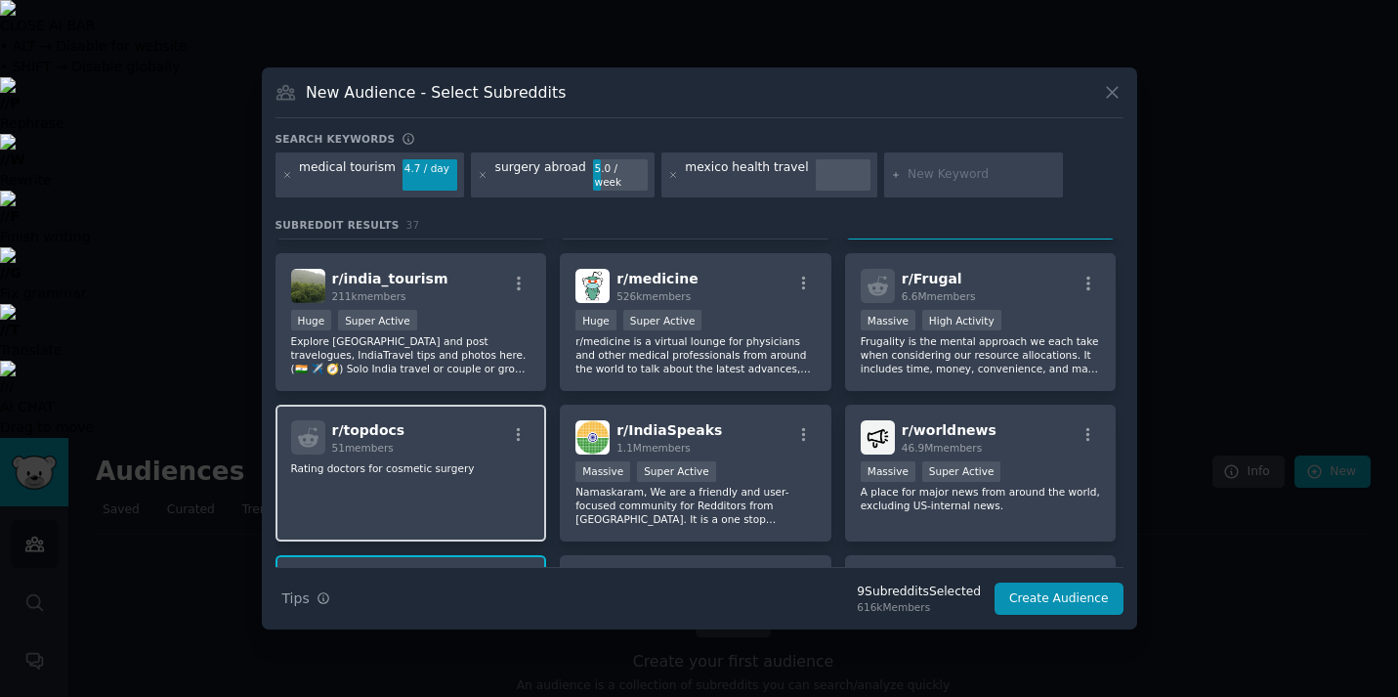
click at [426, 461] on p "Rating doctors for cosmetic surgery" at bounding box center [411, 468] width 240 height 14
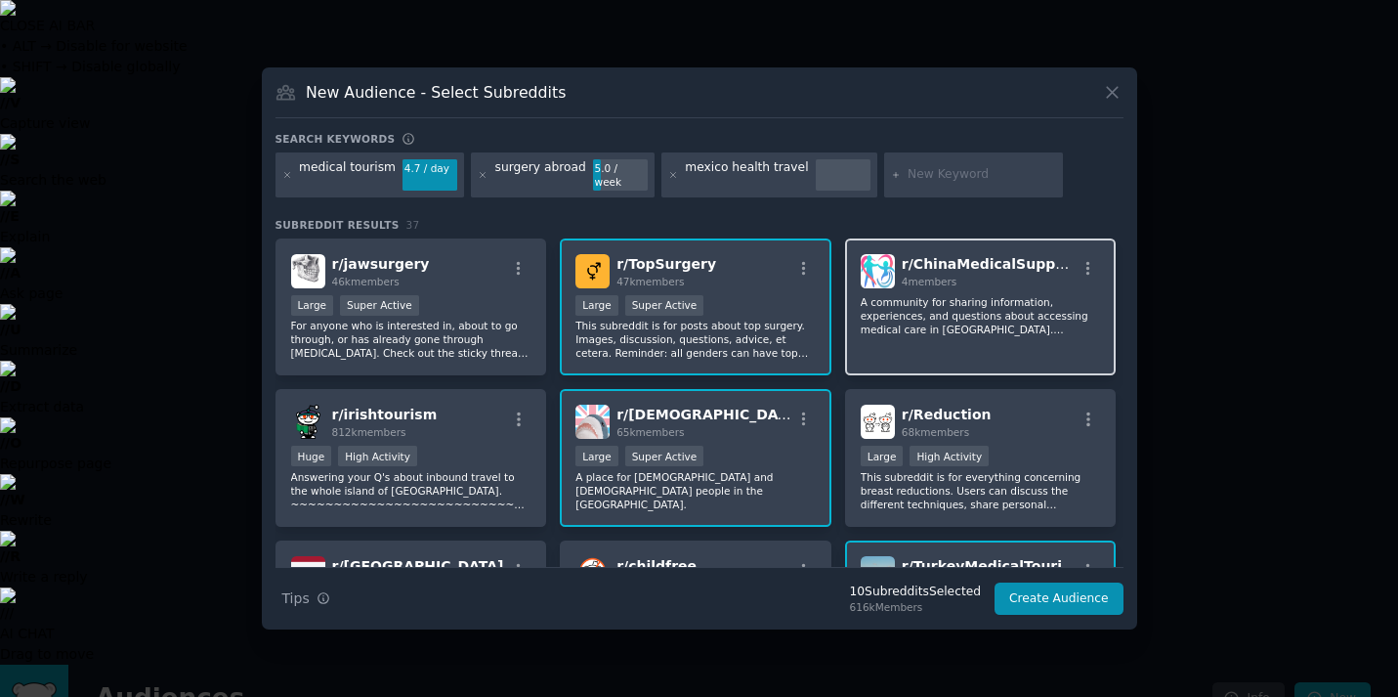
scroll to position [61, 0]
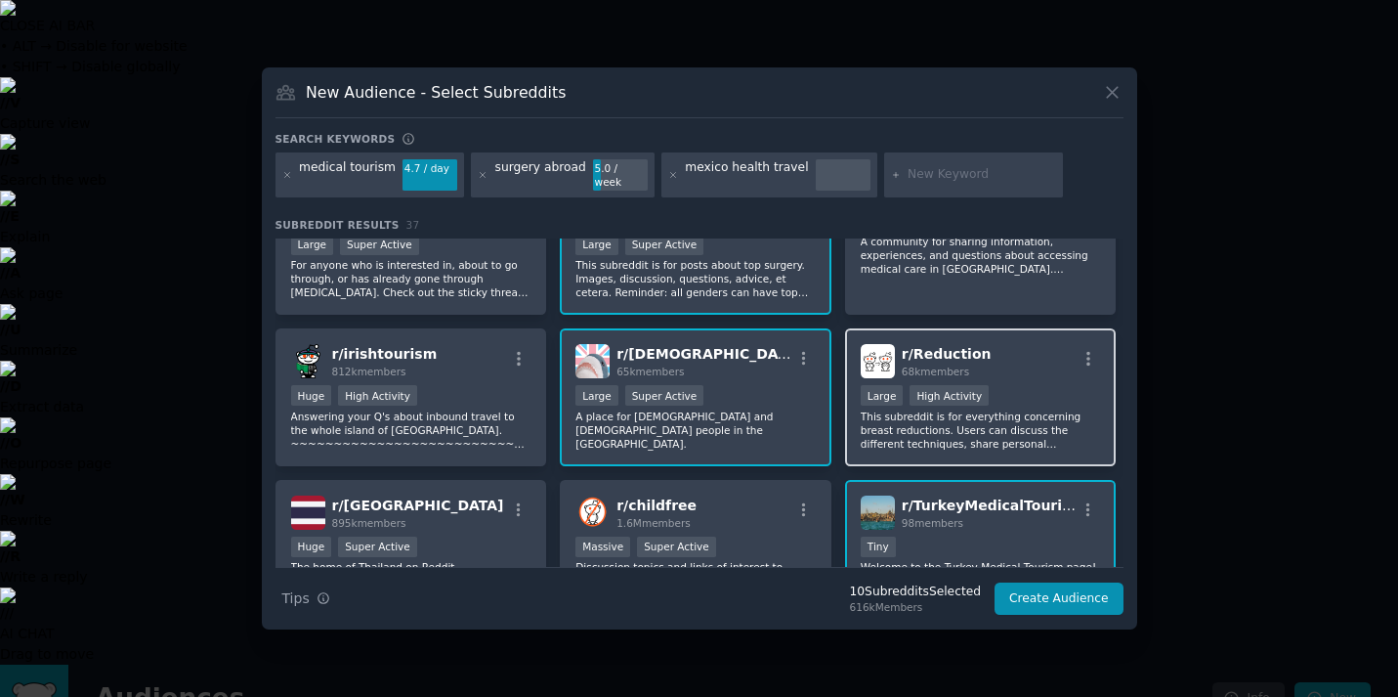
click at [953, 411] on p "This subreddit is for everything concerning breast reductions. Users can discus…" at bounding box center [981, 429] width 240 height 41
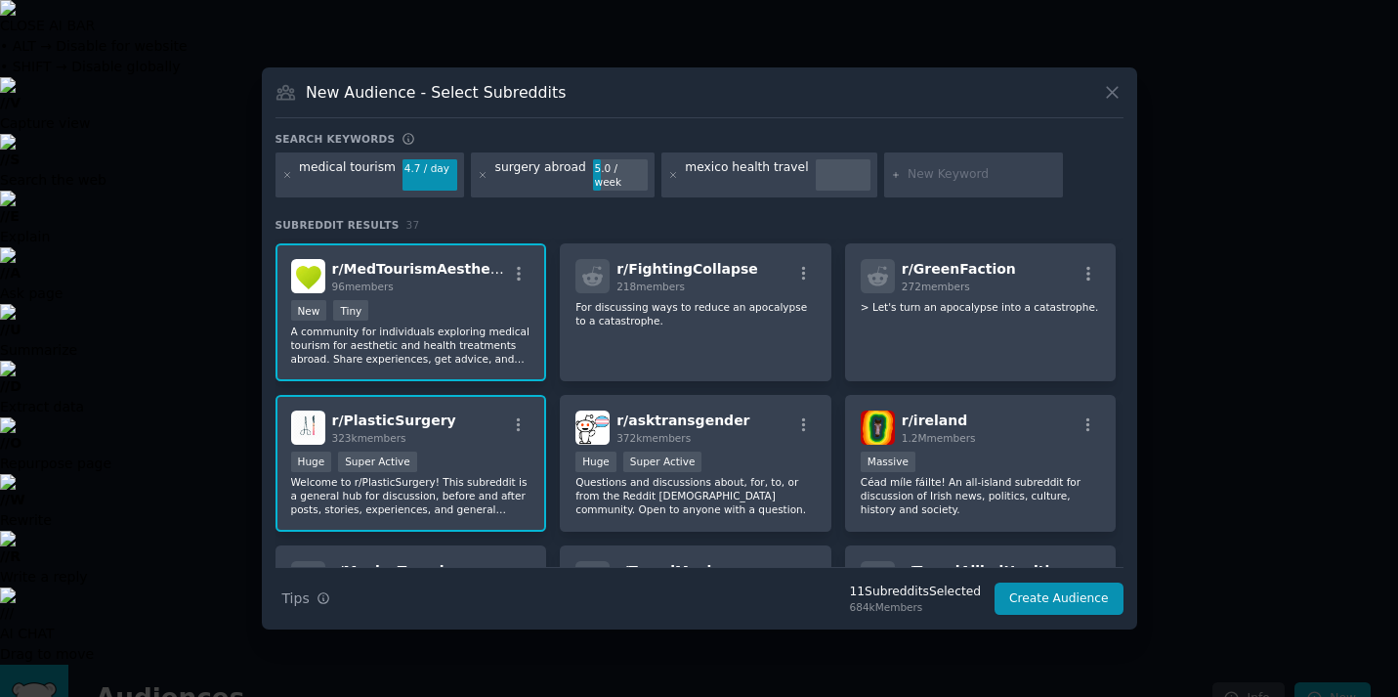
scroll to position [864, 0]
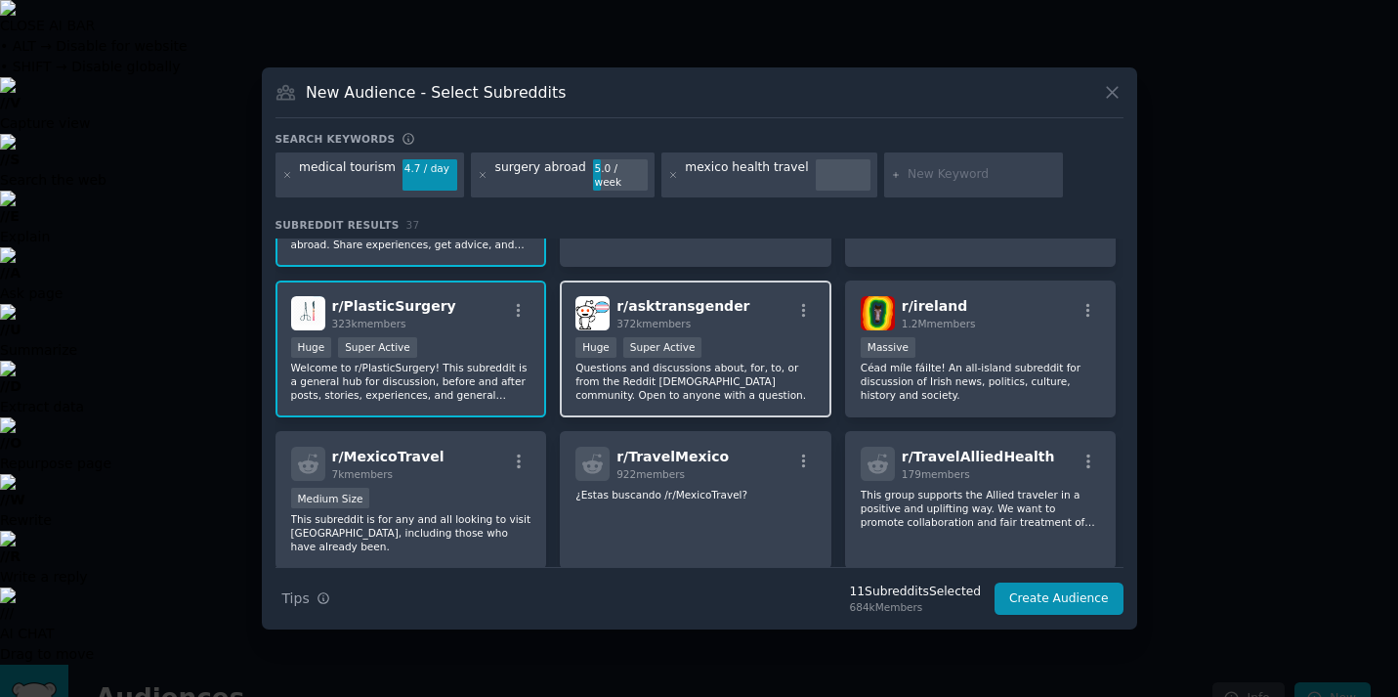
click at [753, 363] on p "Questions and discussions about, for, to, or from the Reddit [DEMOGRAPHIC_DATA]…" at bounding box center [696, 381] width 240 height 41
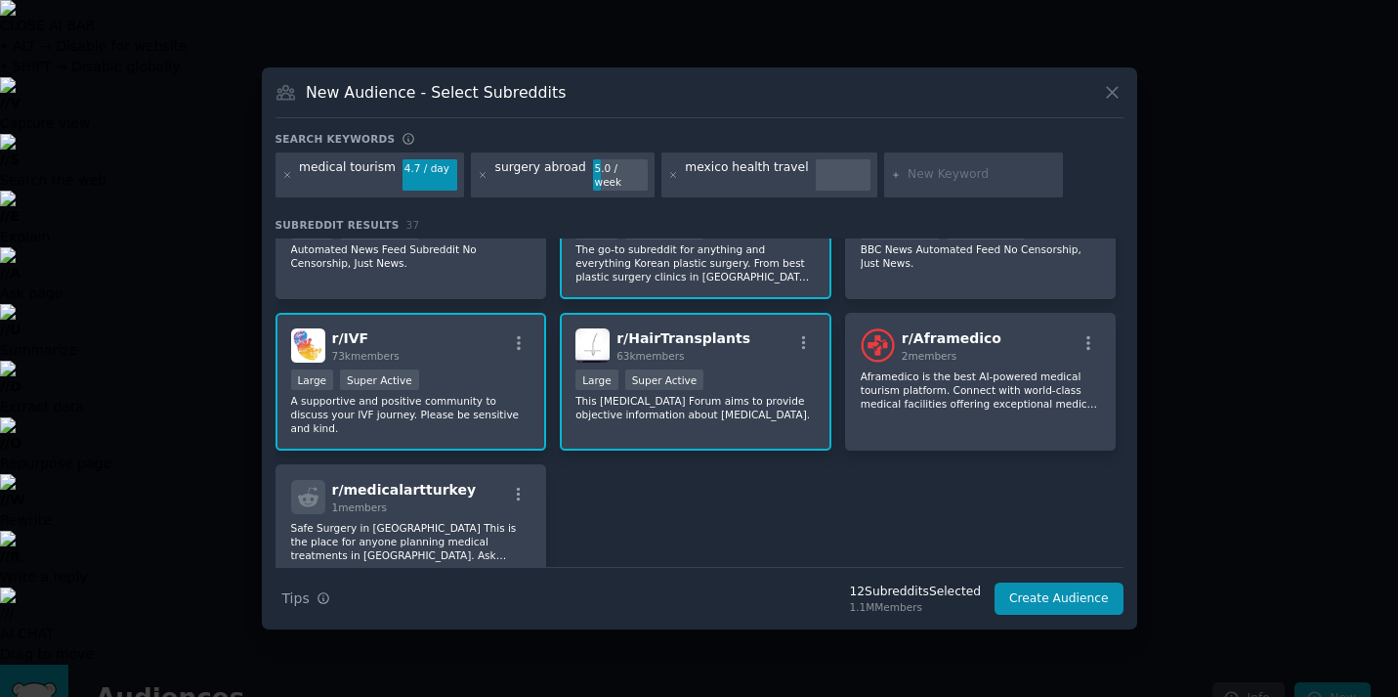
scroll to position [1638, 0]
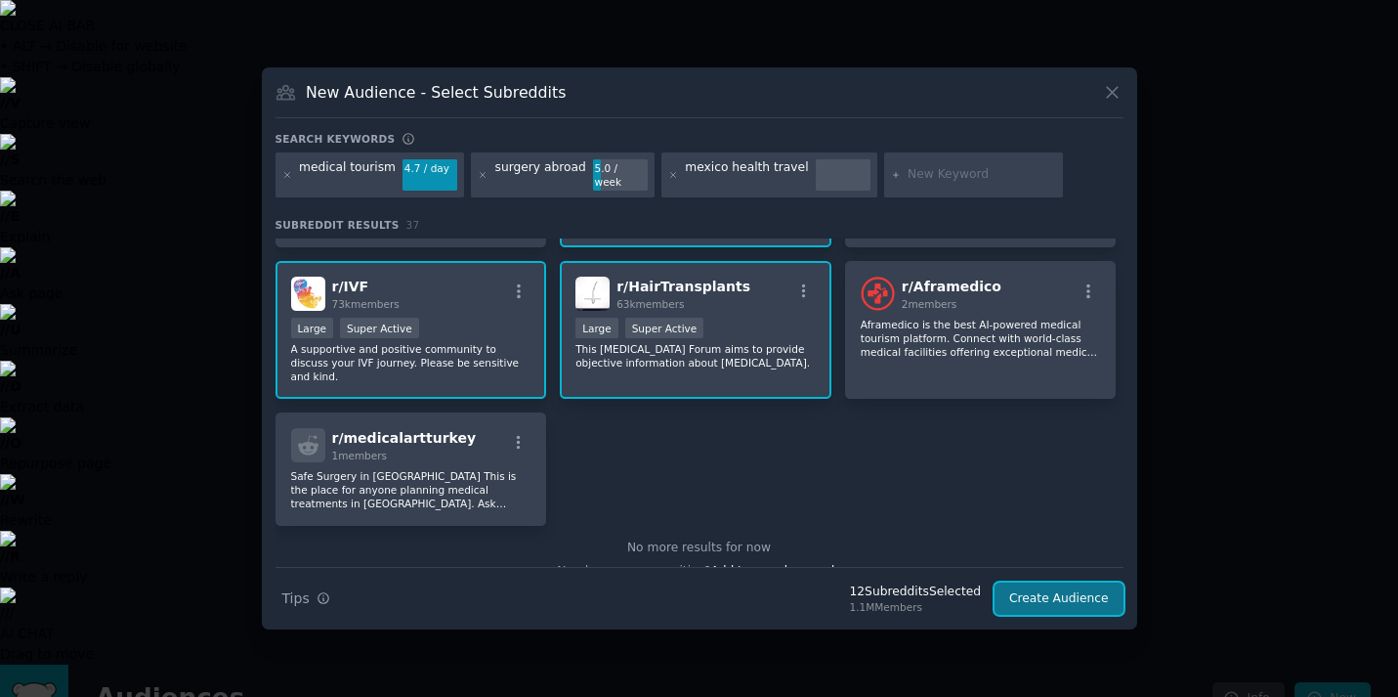
click at [1045, 594] on button "Create Audience" at bounding box center [1059, 598] width 129 height 33
